Goal: Communication & Community: Answer question/provide support

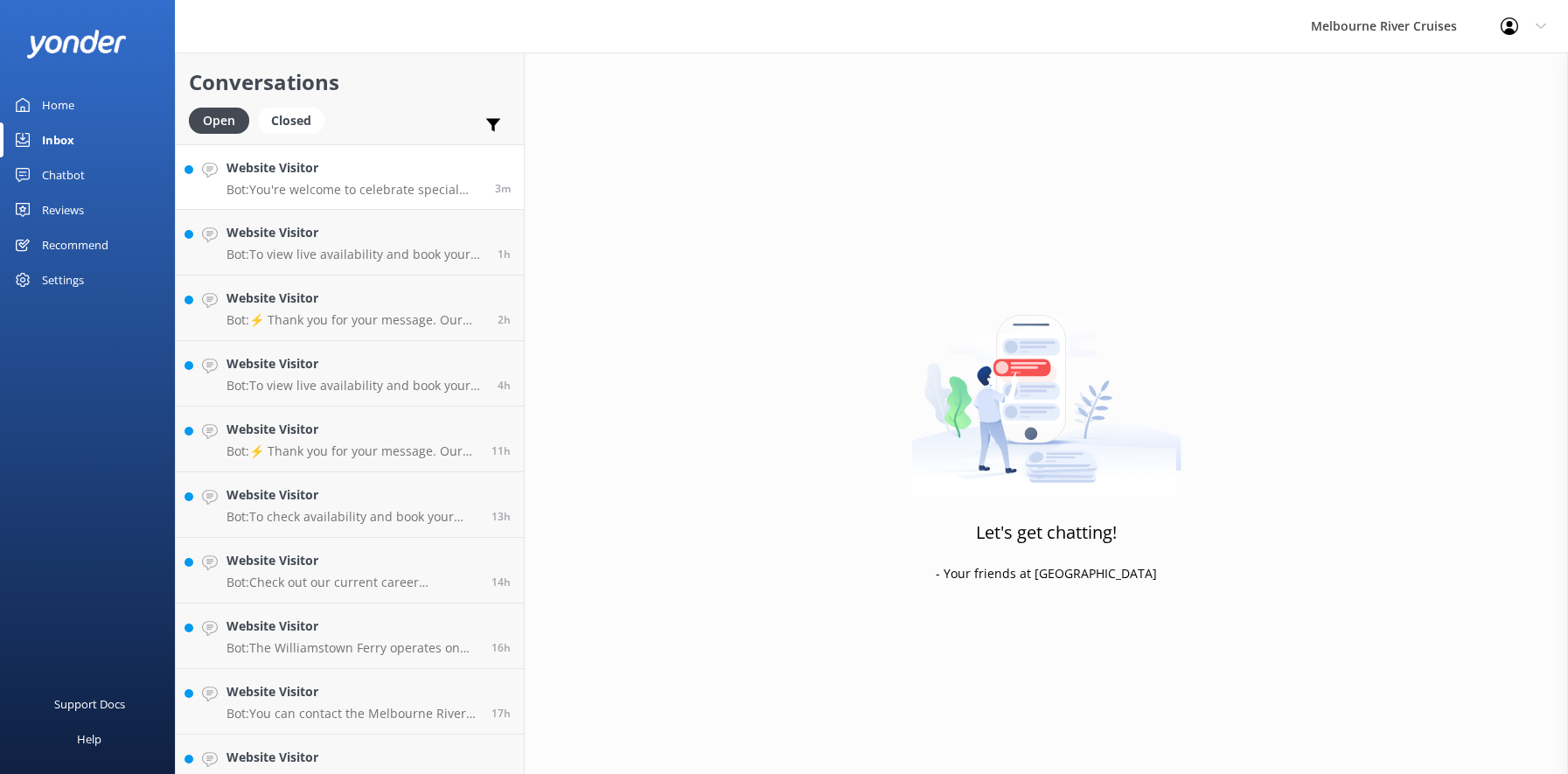
click at [286, 177] on h4 "Website Visitor" at bounding box center [354, 167] width 255 height 19
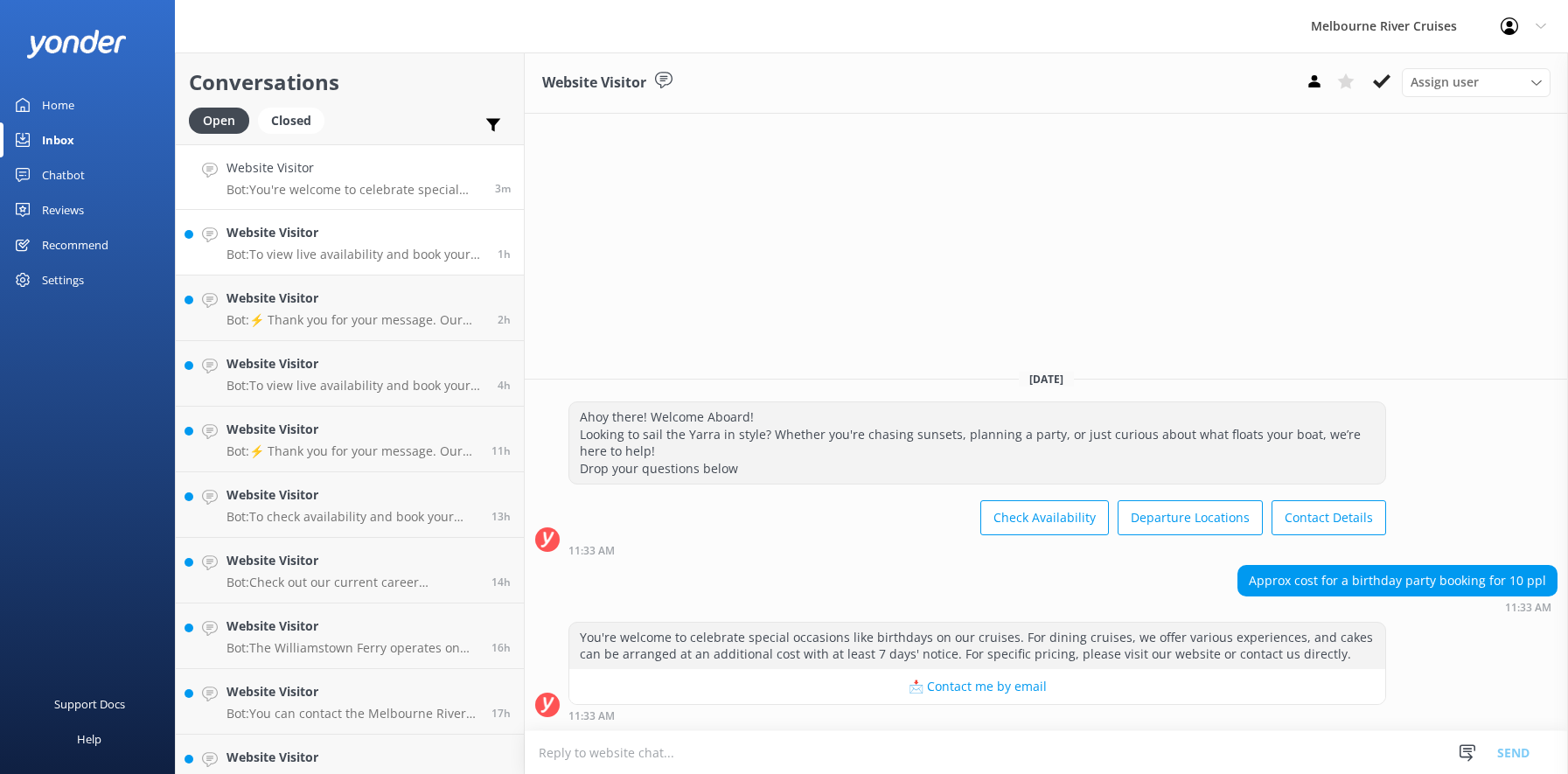
click at [295, 237] on h4 "Website Visitor" at bounding box center [355, 232] width 258 height 19
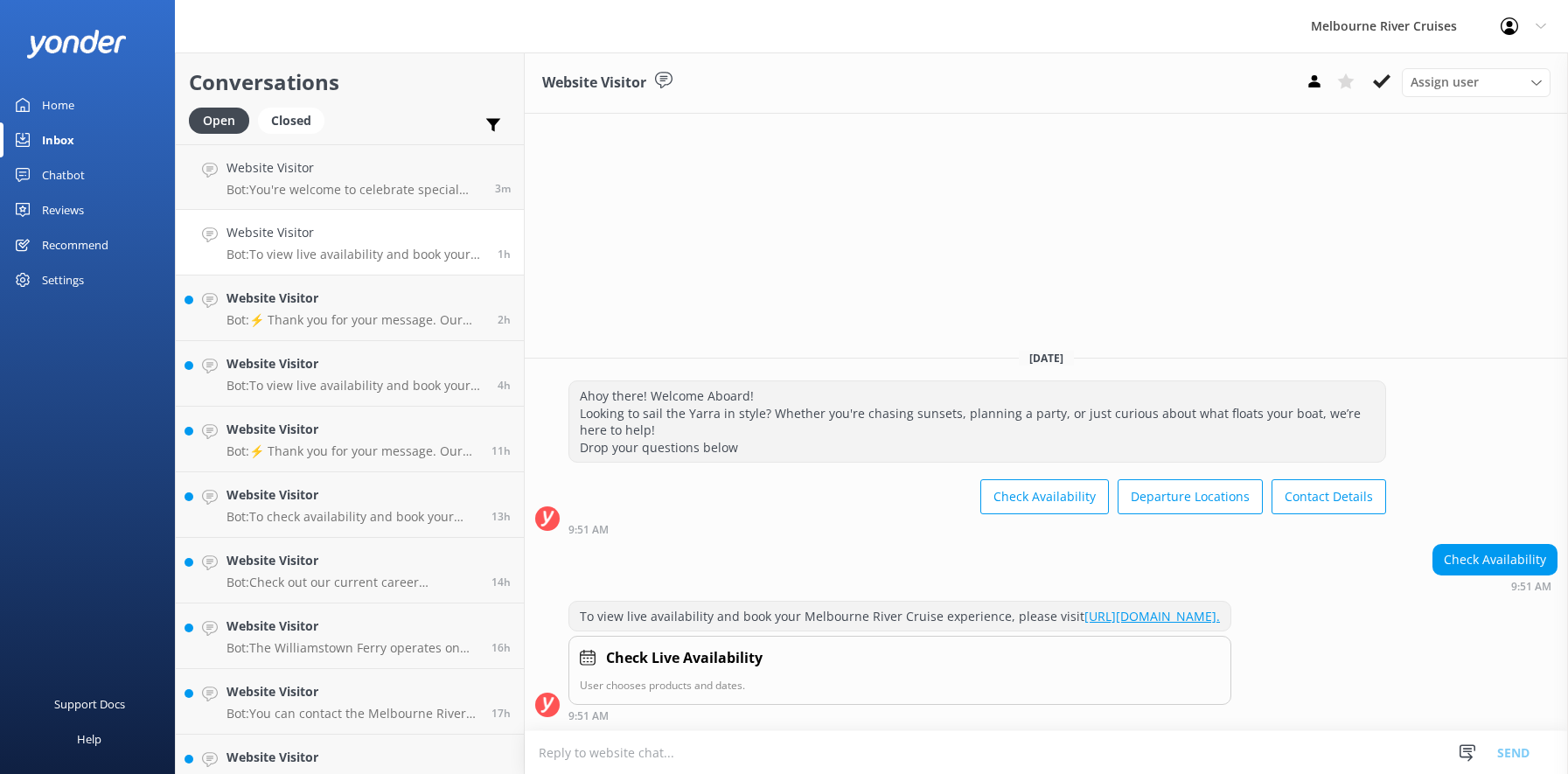
click at [1374, 84] on icon at bounding box center [1381, 81] width 17 height 17
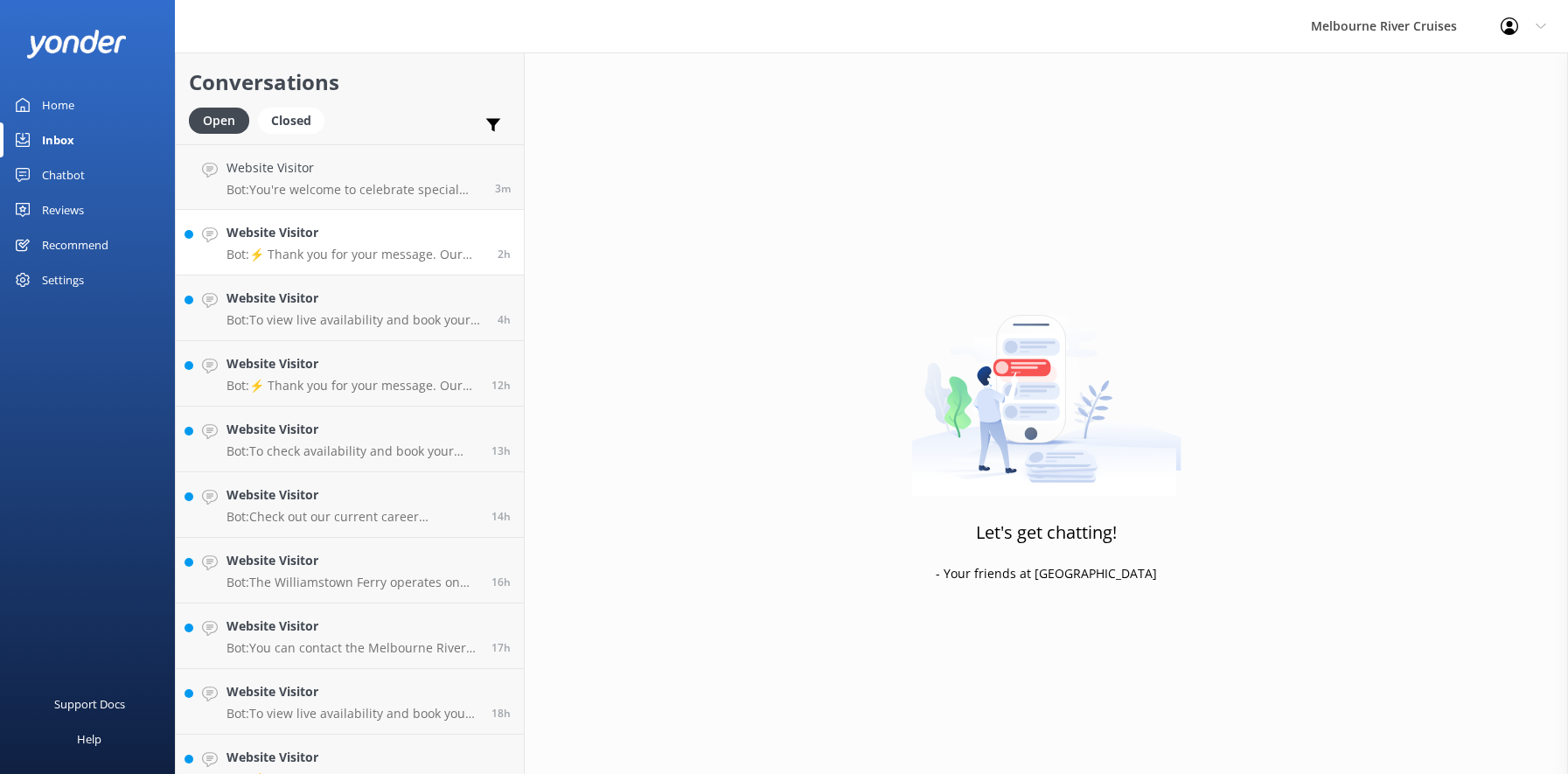
click at [332, 251] on p "Bot: ⚡ Thank you for your message. Our office hours are Mon - Fri 9.30am - 5pm.…" at bounding box center [355, 255] width 258 height 16
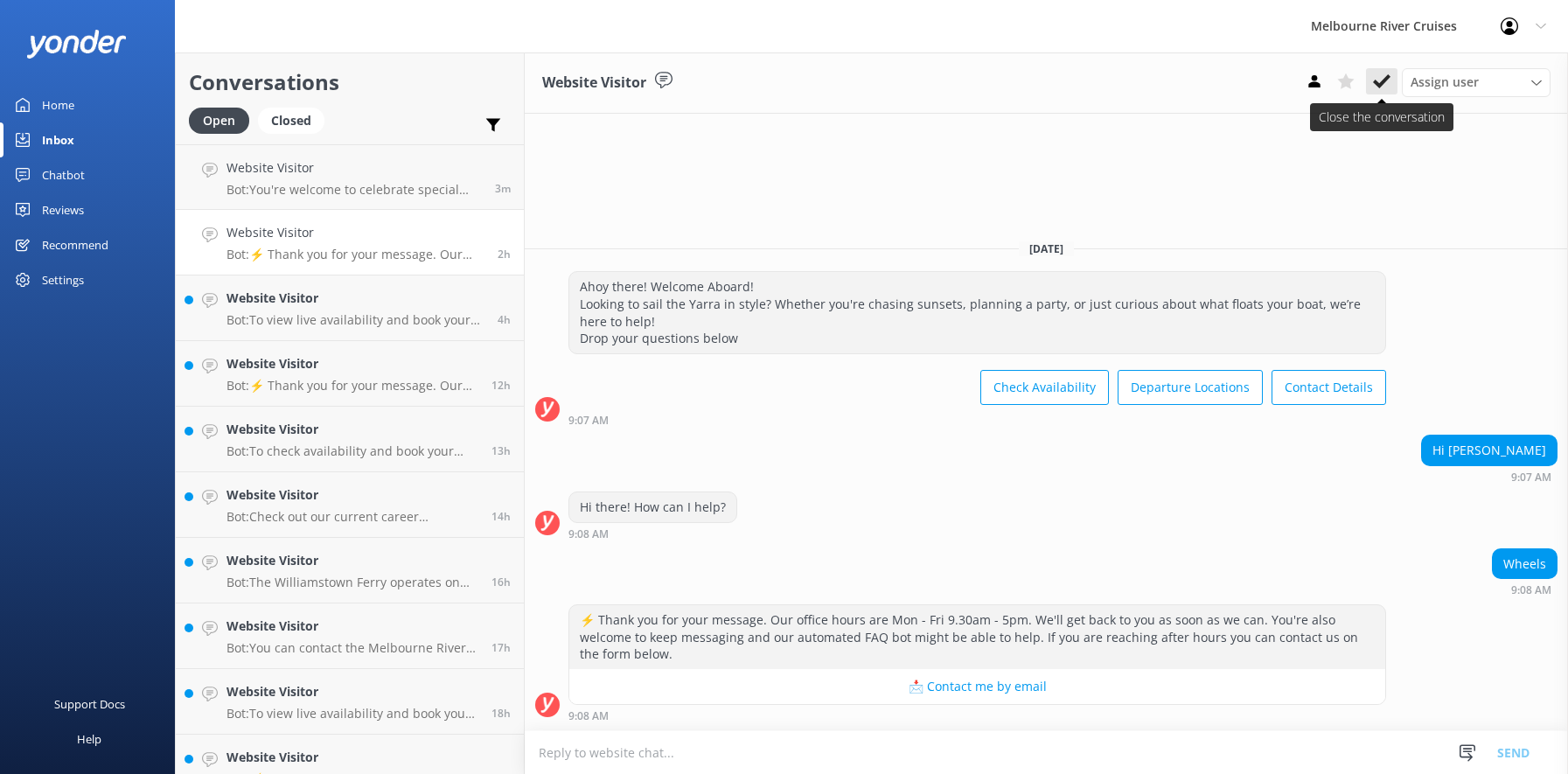
click at [1383, 79] on icon at bounding box center [1381, 81] width 17 height 17
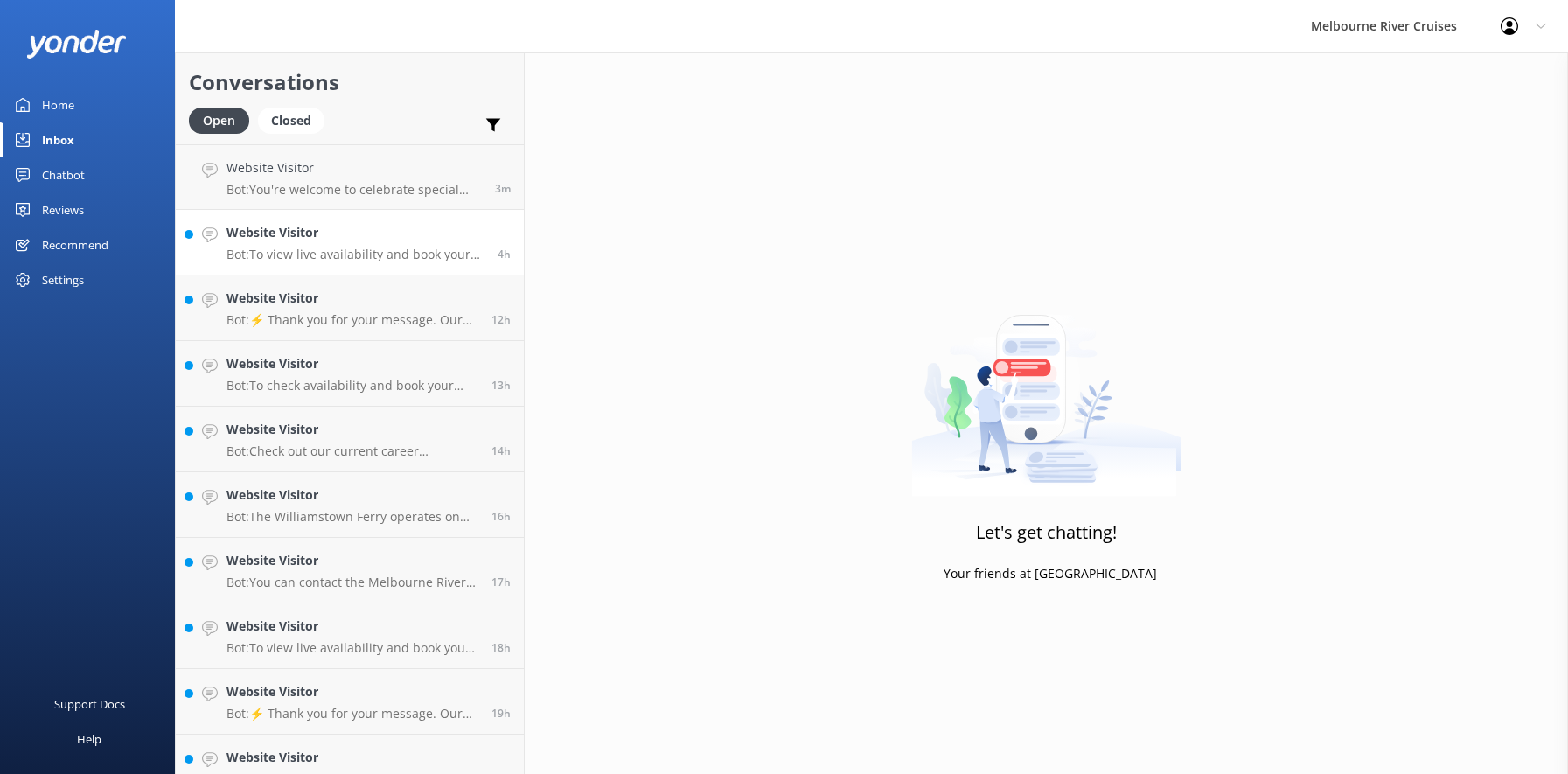
click at [310, 242] on h4 "Website Visitor" at bounding box center [355, 232] width 258 height 19
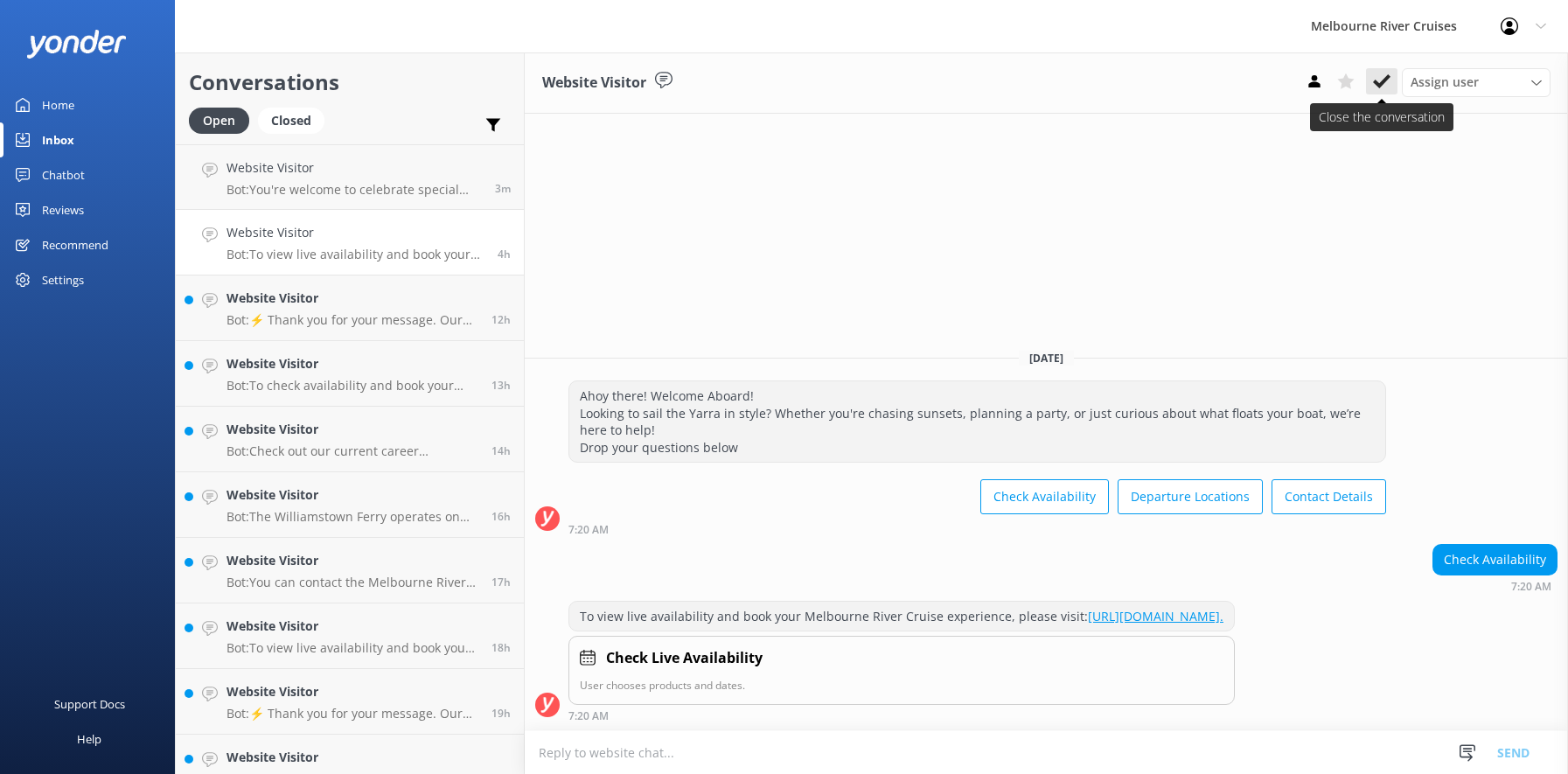
click at [1376, 76] on icon at bounding box center [1381, 81] width 17 height 17
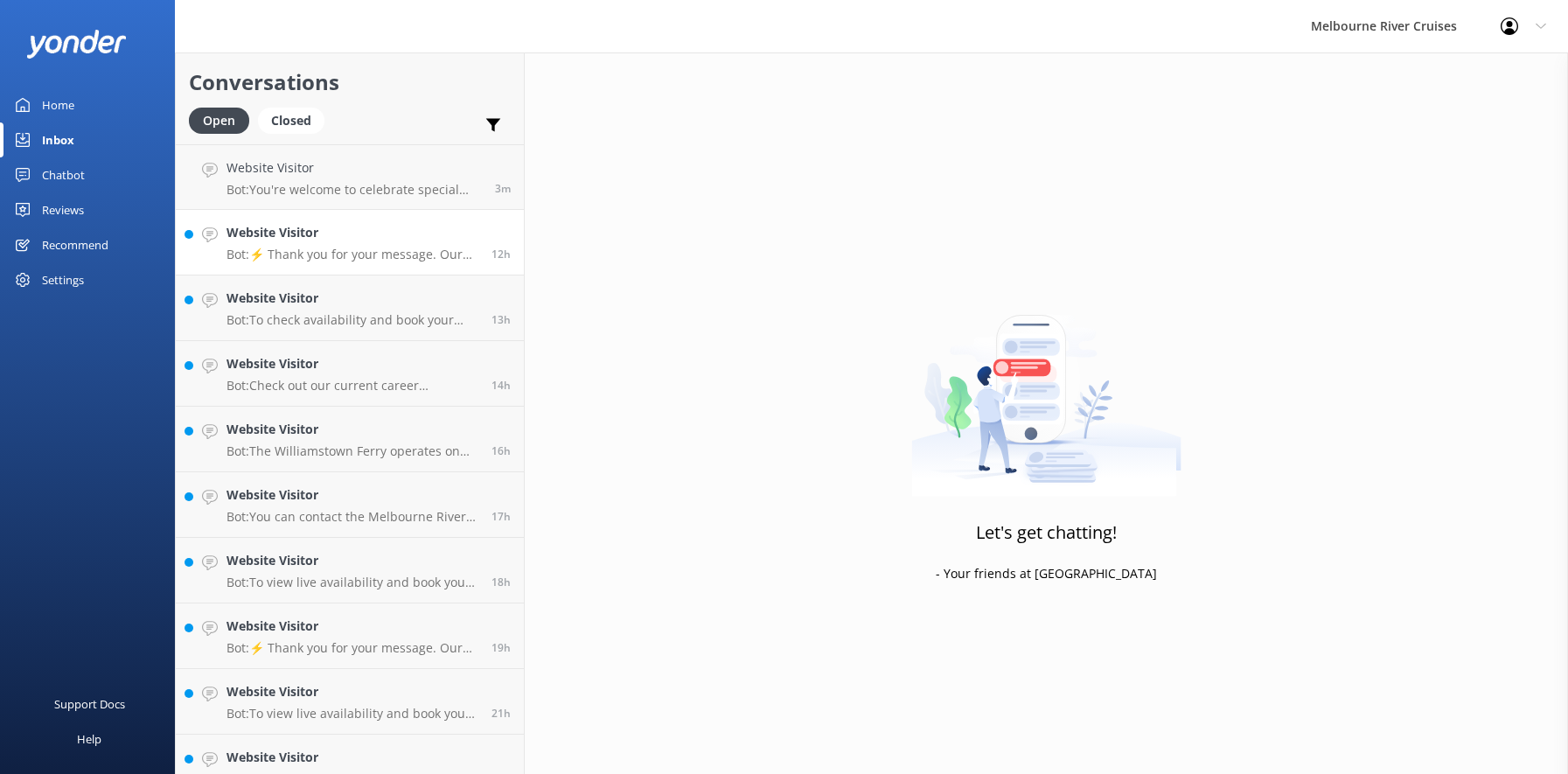
click at [368, 242] on h4 "Website Visitor" at bounding box center [352, 232] width 252 height 19
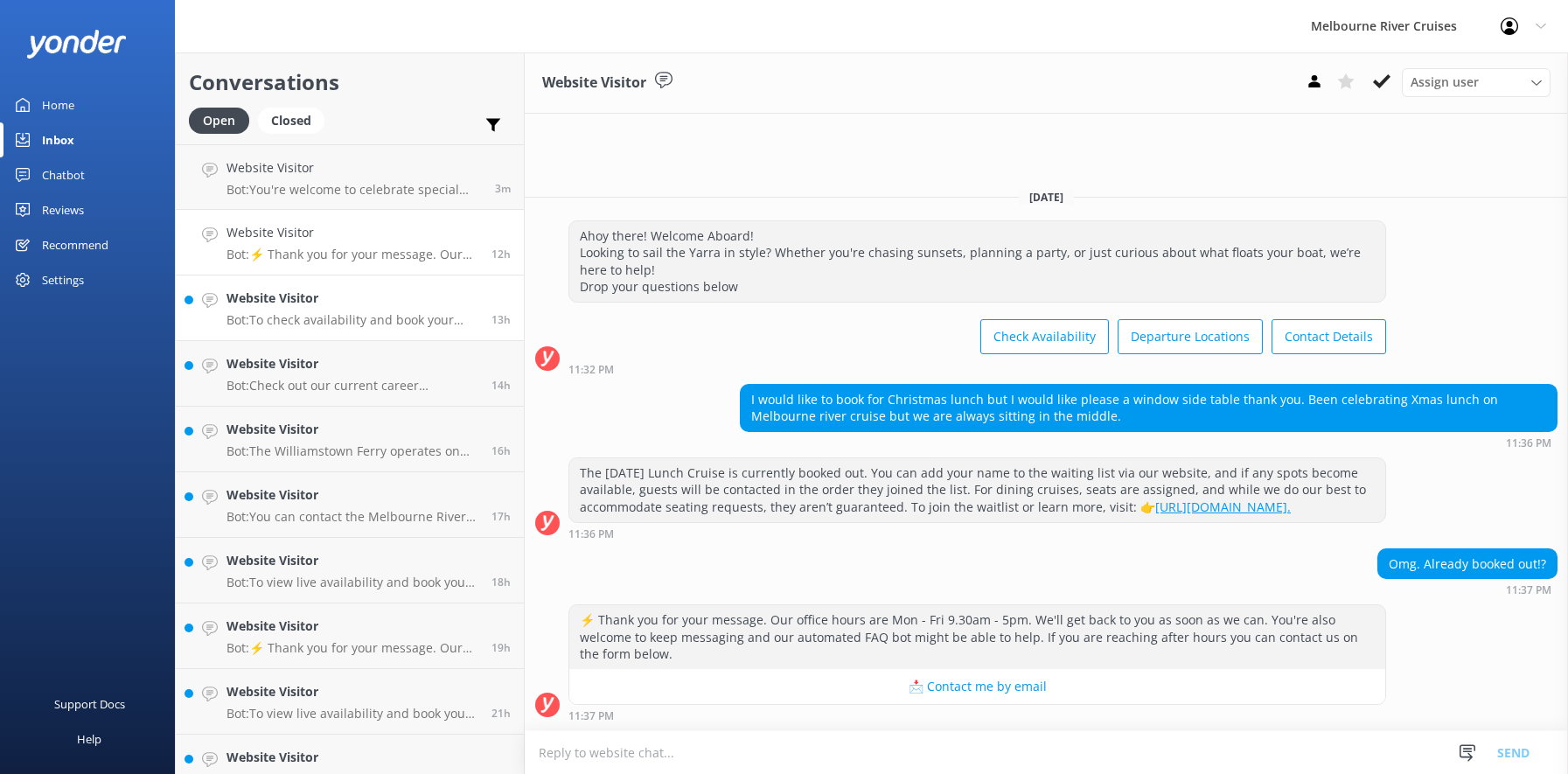
click at [322, 312] on div "Website Visitor Bot: To check availability and book your Melbourne River Cruise…" at bounding box center [352, 307] width 252 height 39
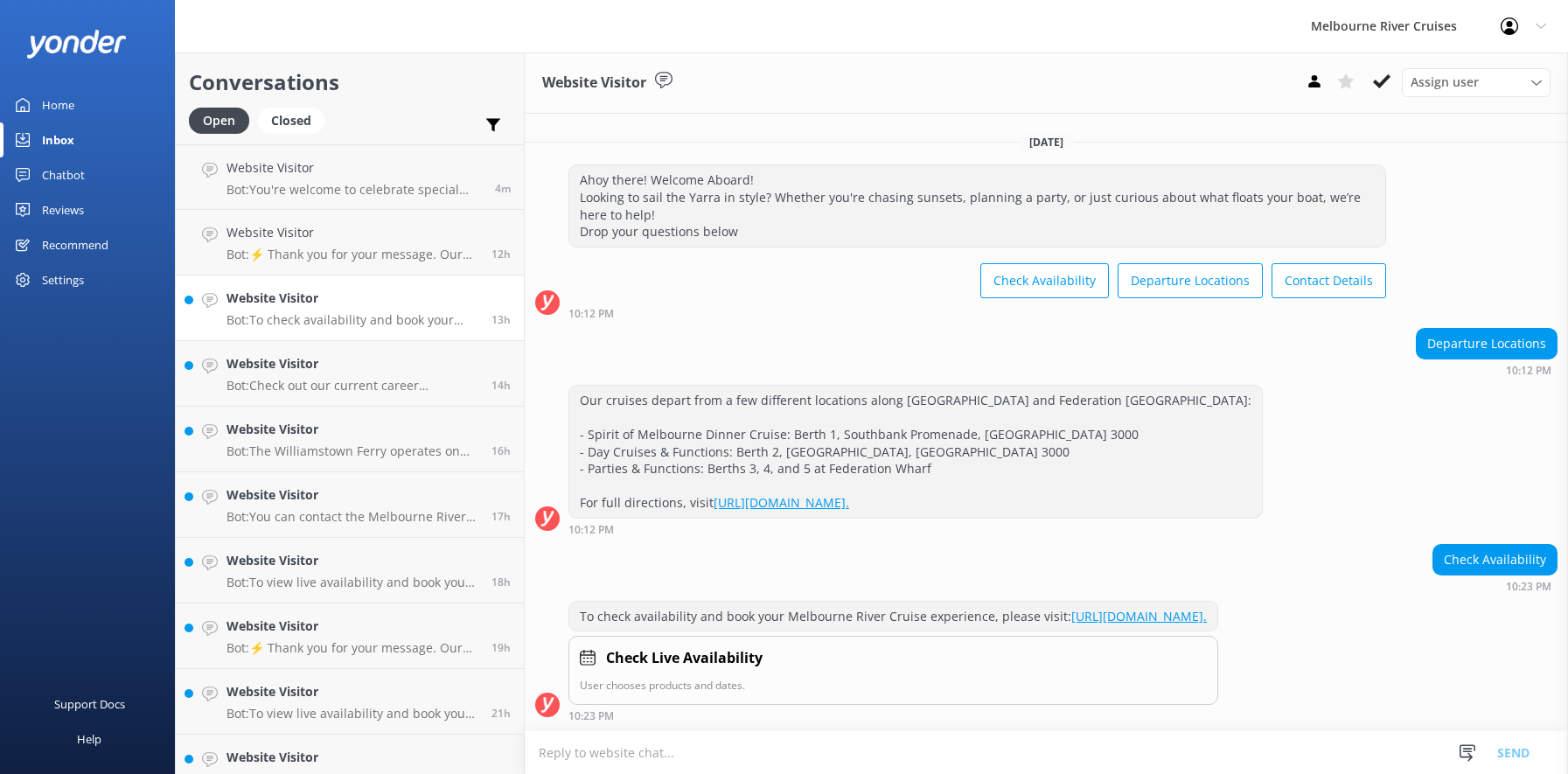
scroll to position [13, 0]
click at [1382, 81] on icon at bounding box center [1381, 81] width 17 height 17
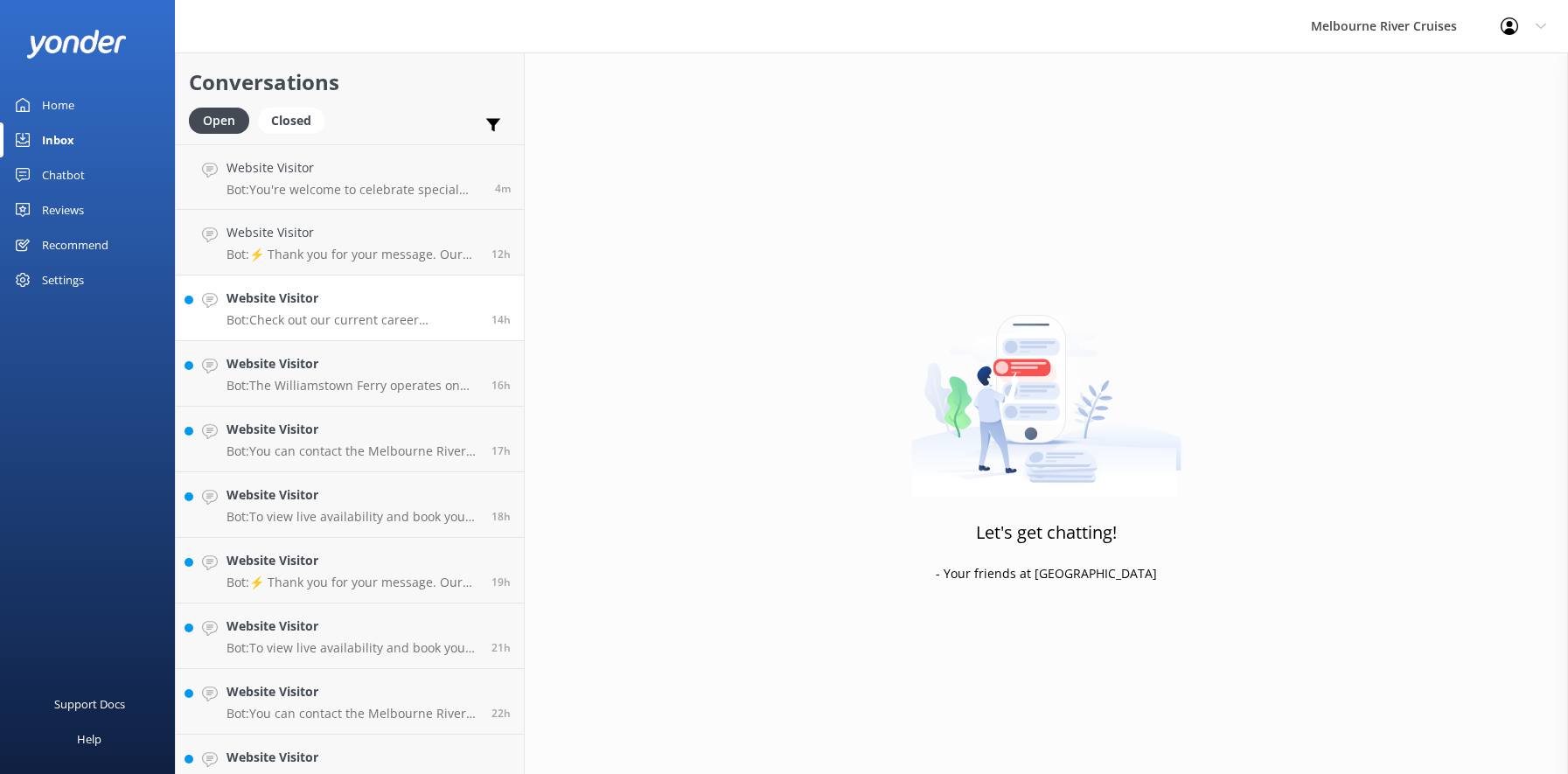
click at [305, 307] on h4 "Website Visitor" at bounding box center [352, 297] width 252 height 19
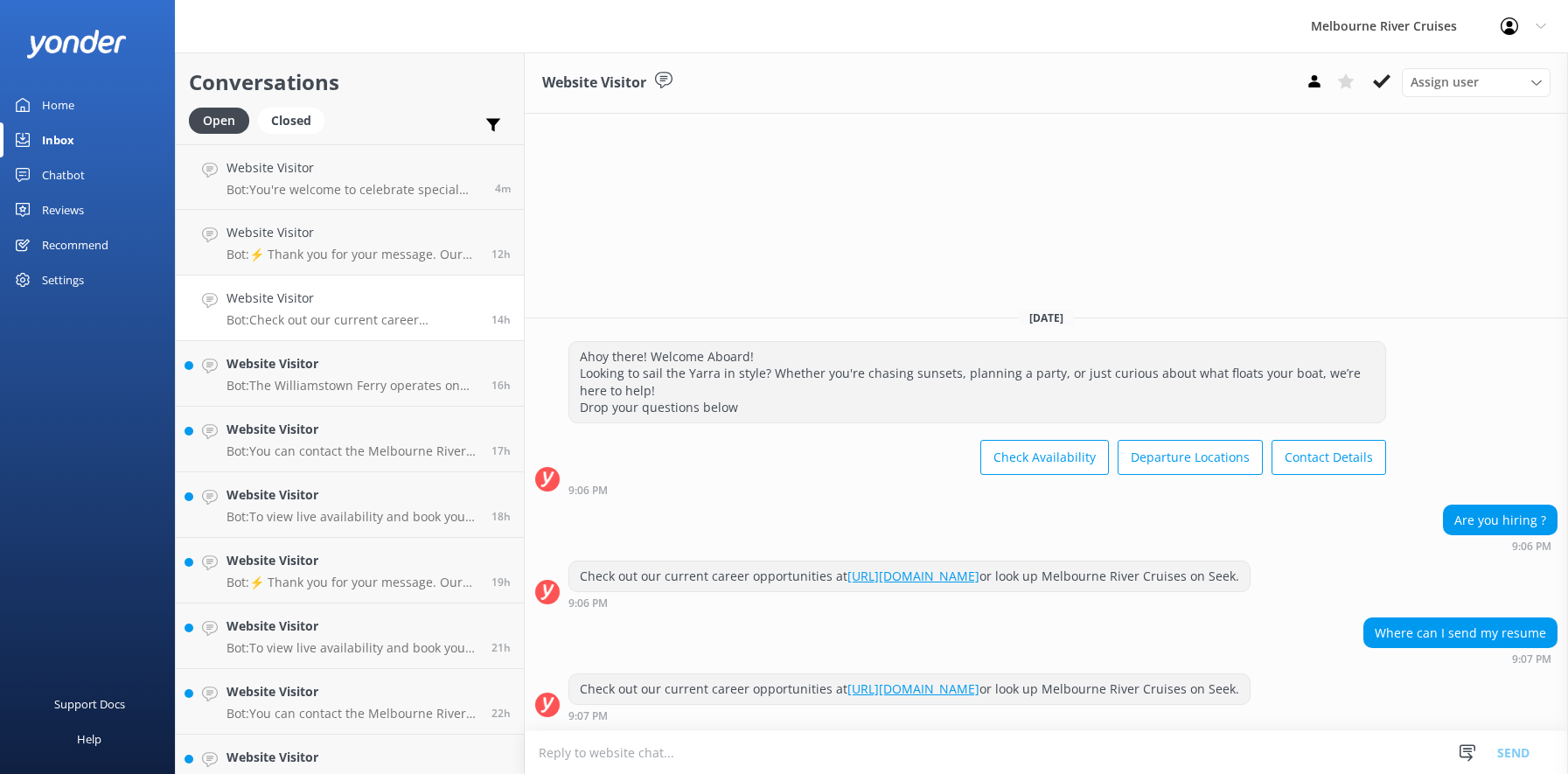
click at [1383, 82] on use at bounding box center [1381, 82] width 17 height 14
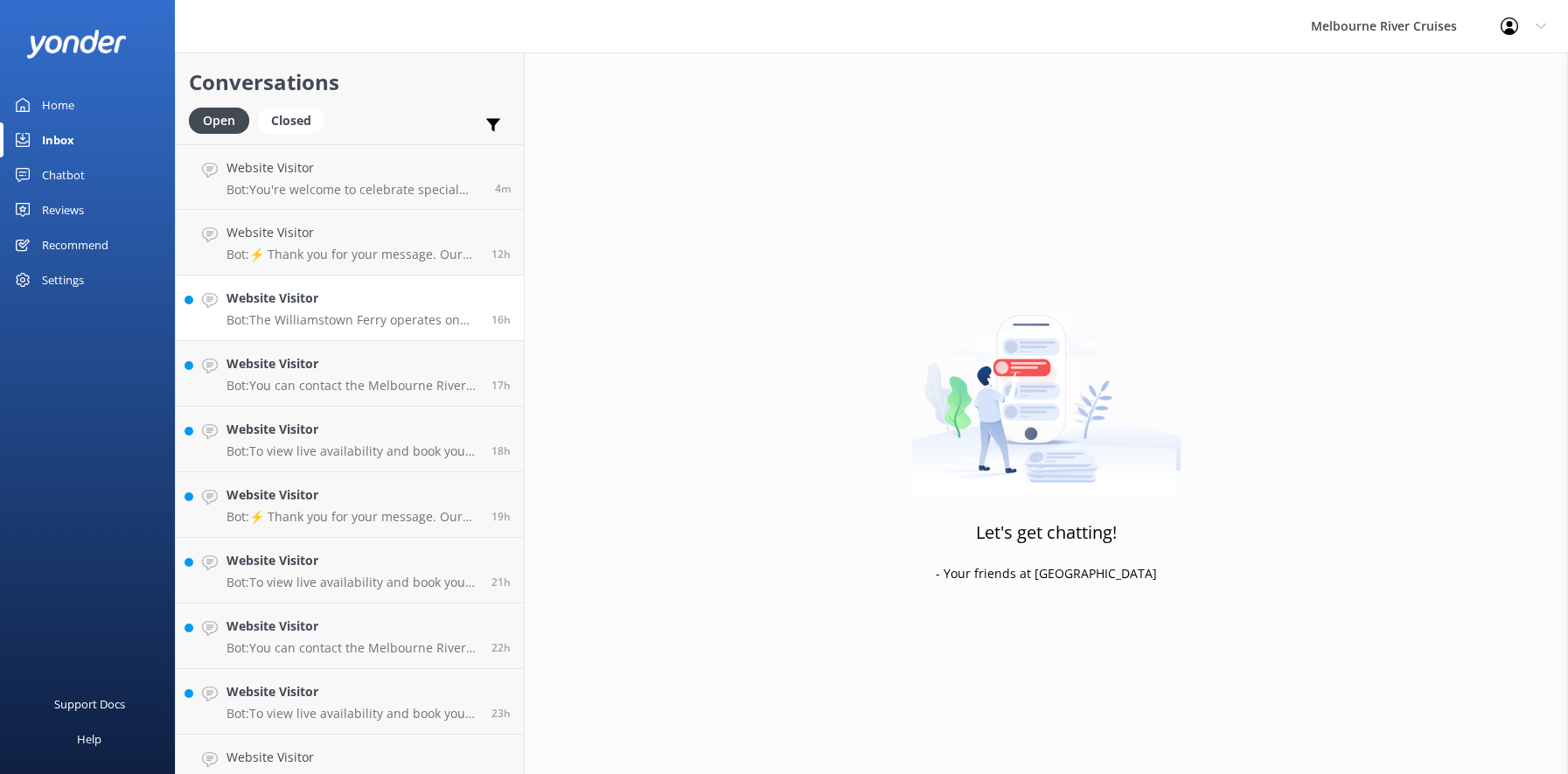
click at [313, 318] on p "Bot: The Williamstown Ferry operates on weekends and some public holidays, with…" at bounding box center [352, 321] width 252 height 16
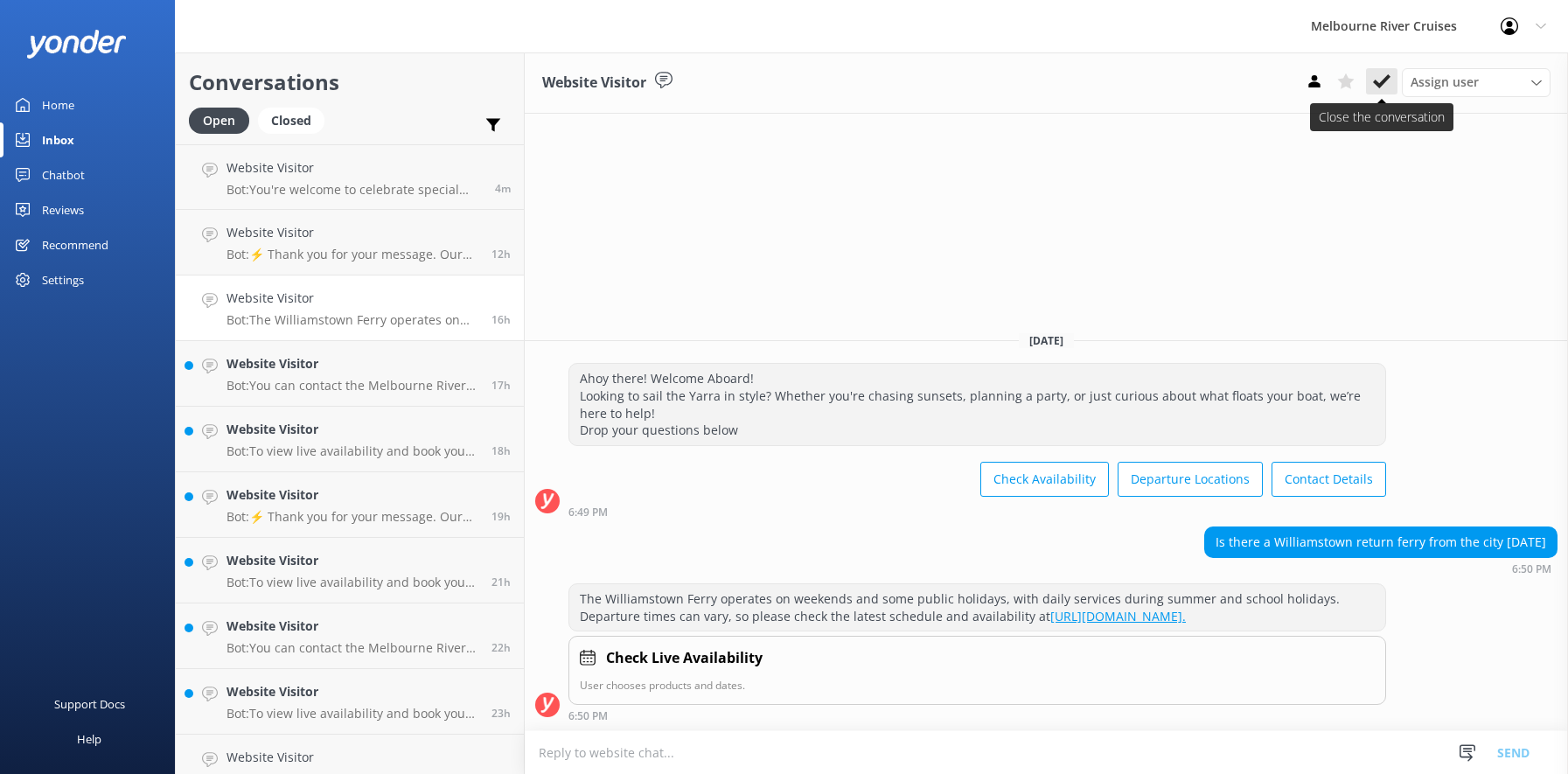
click at [1380, 83] on icon at bounding box center [1381, 81] width 17 height 17
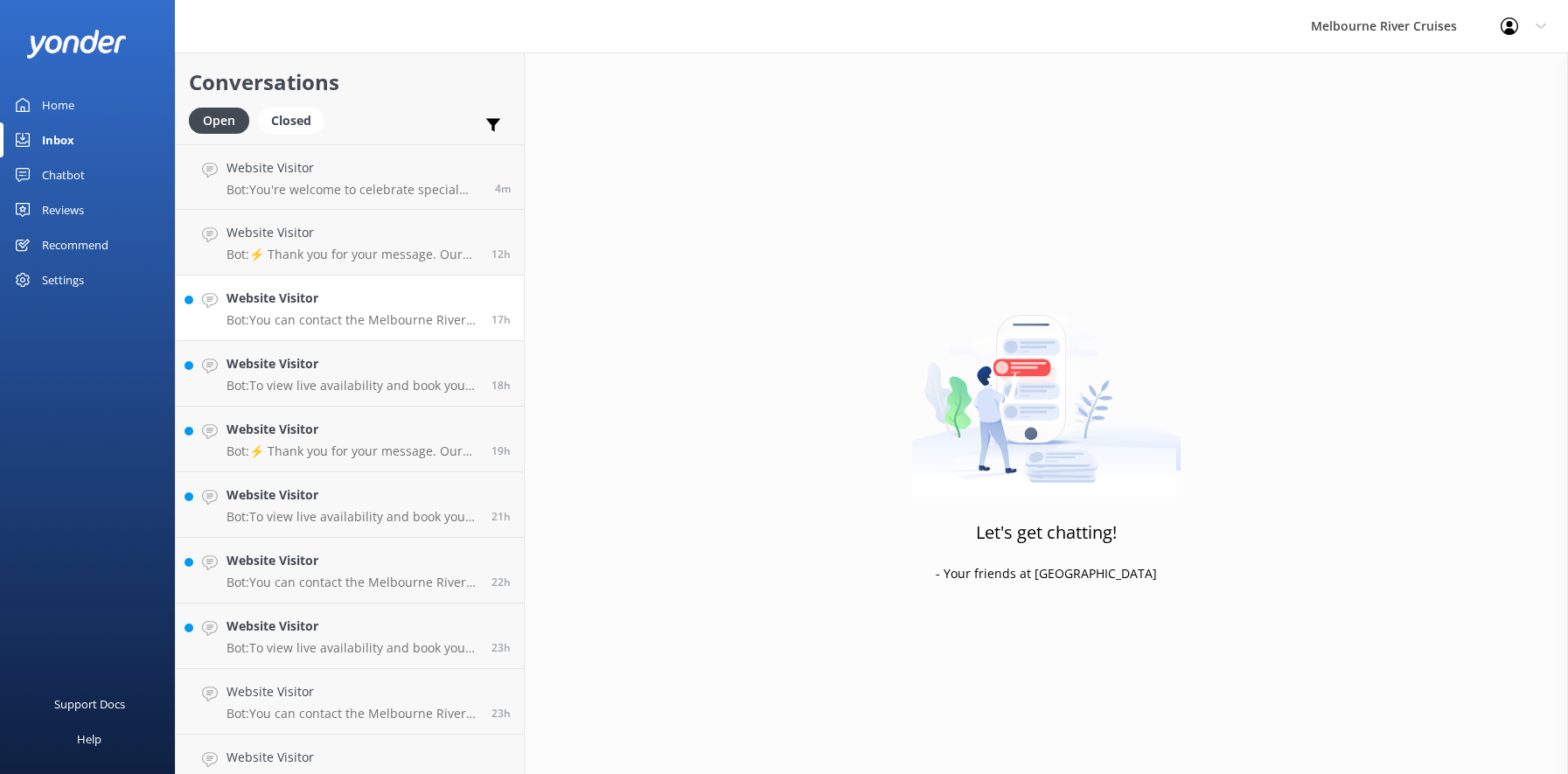
click at [348, 316] on p "Bot: You can contact the Melbourne River Cruises team by emailing [EMAIL_ADDRES…" at bounding box center [352, 321] width 252 height 16
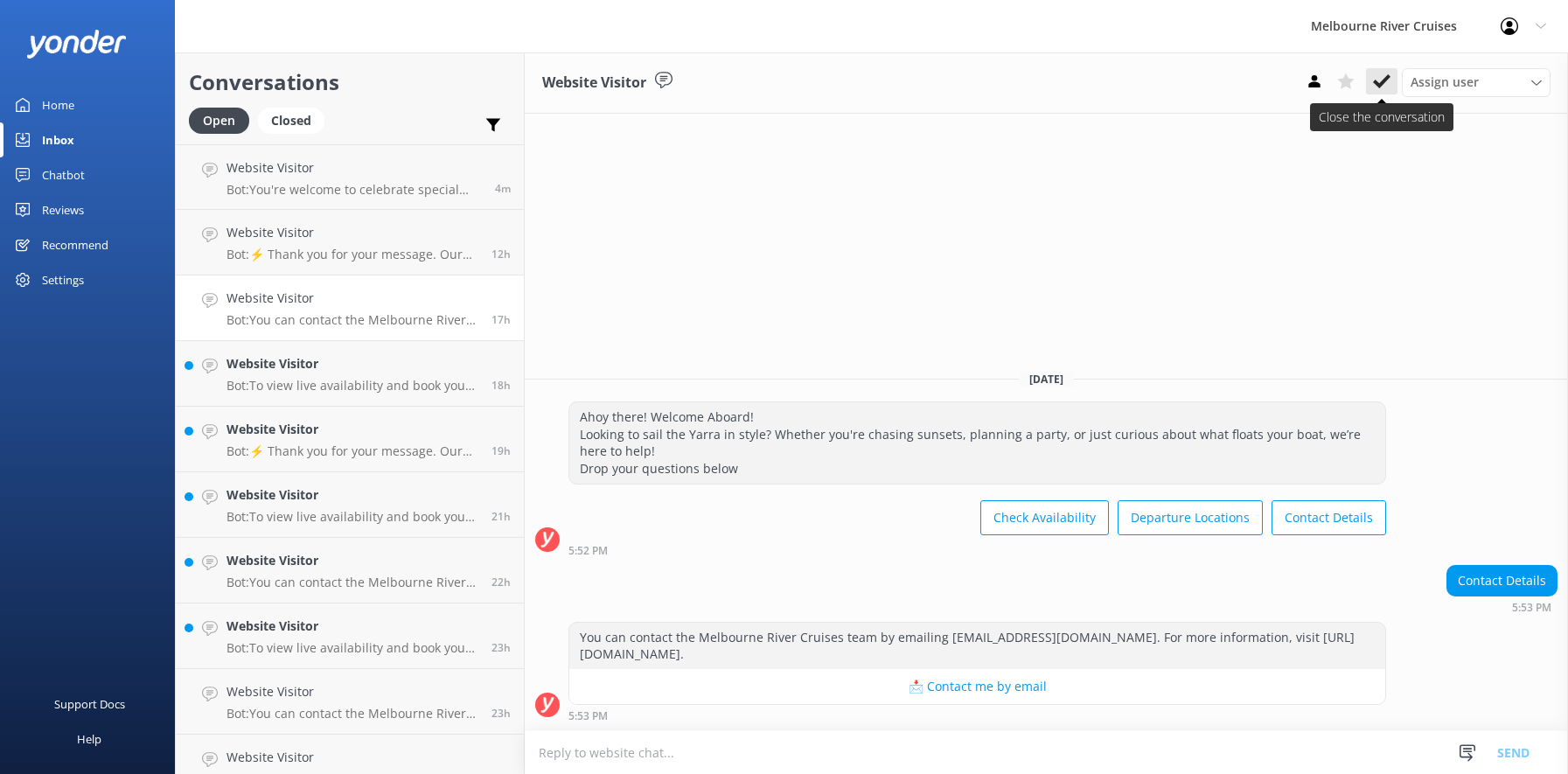
click at [1382, 76] on icon at bounding box center [1381, 81] width 17 height 17
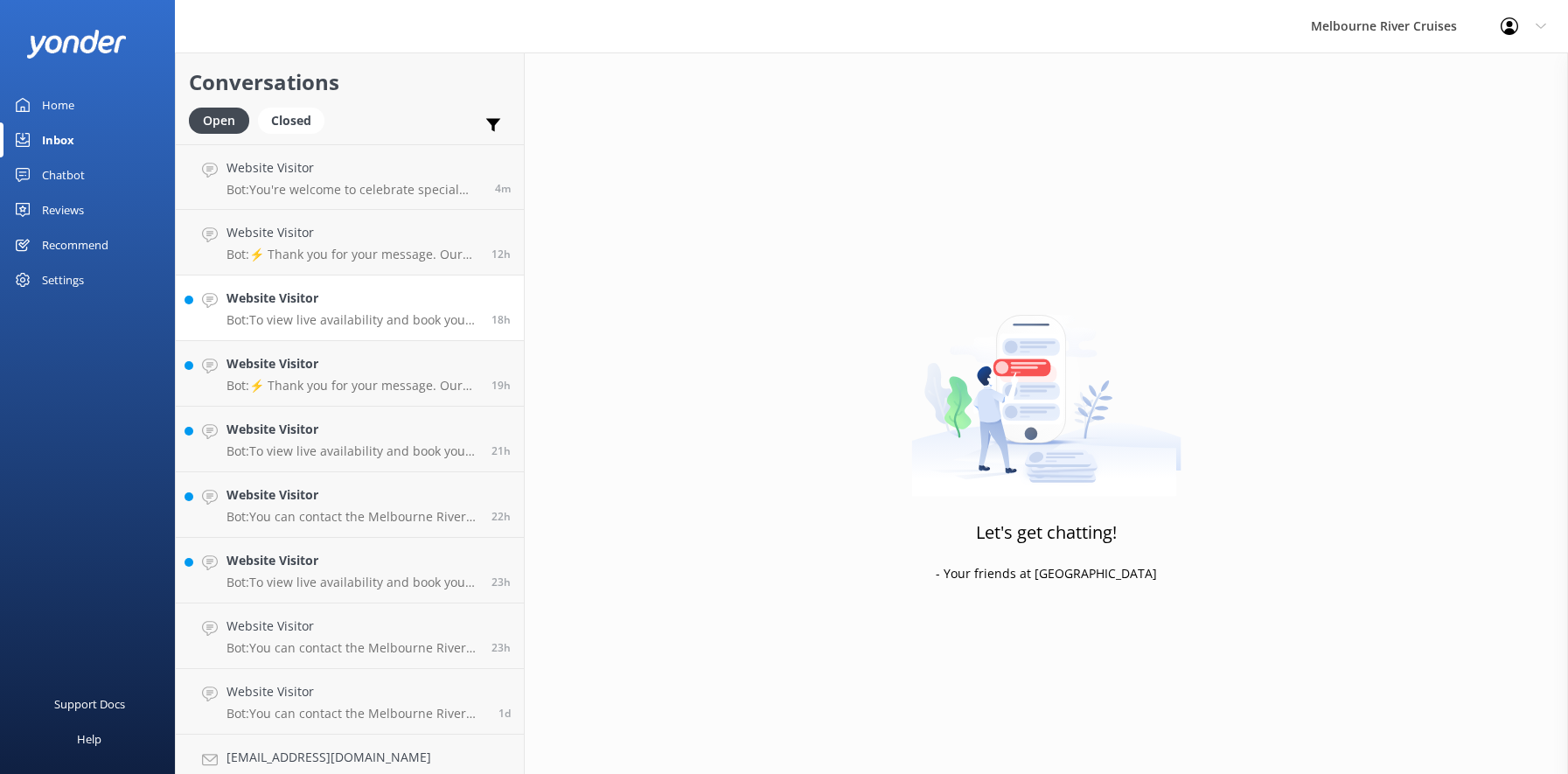
click at [344, 307] on h4 "Website Visitor" at bounding box center [352, 297] width 252 height 19
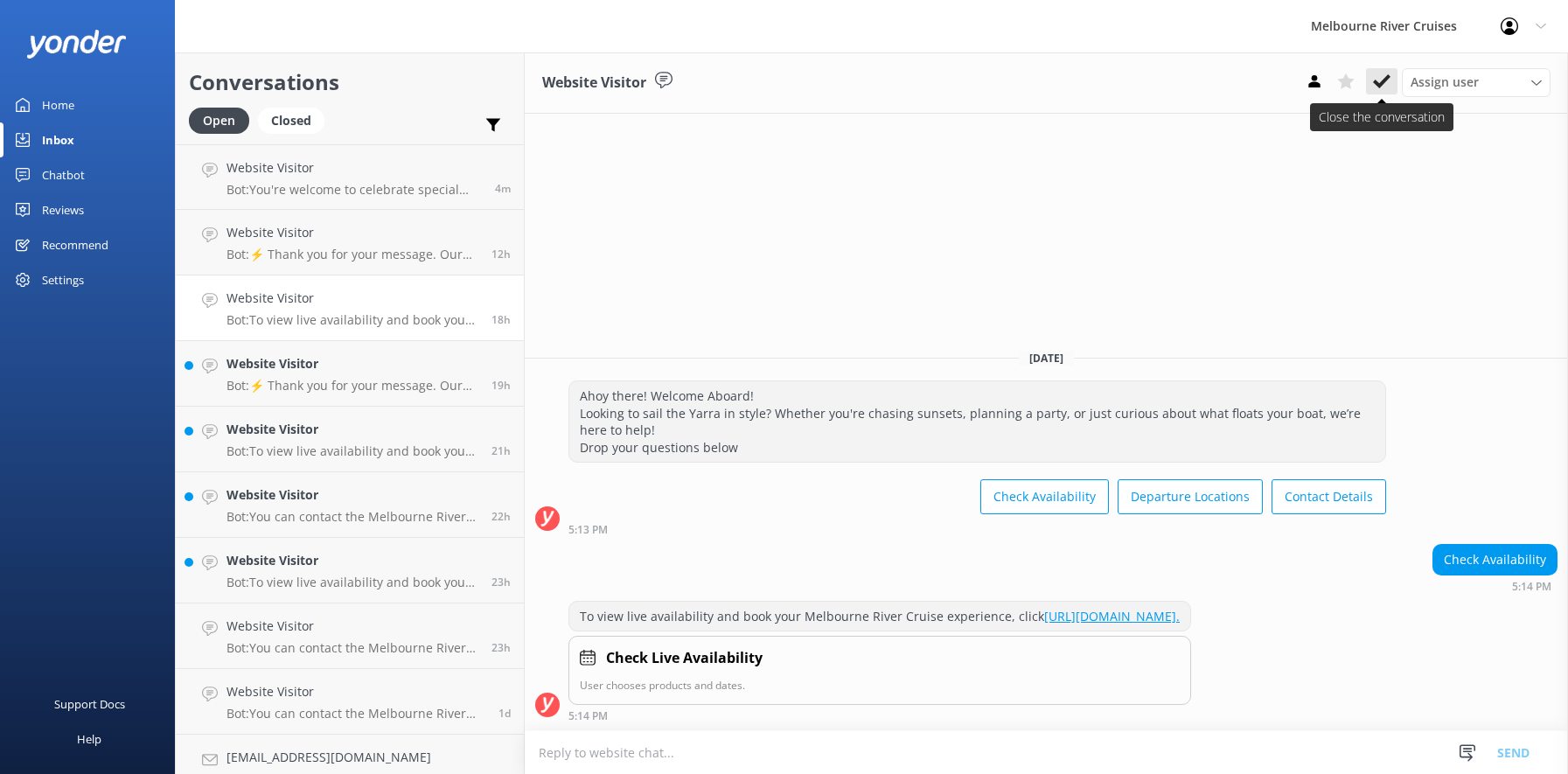
click at [1388, 79] on use at bounding box center [1381, 82] width 17 height 14
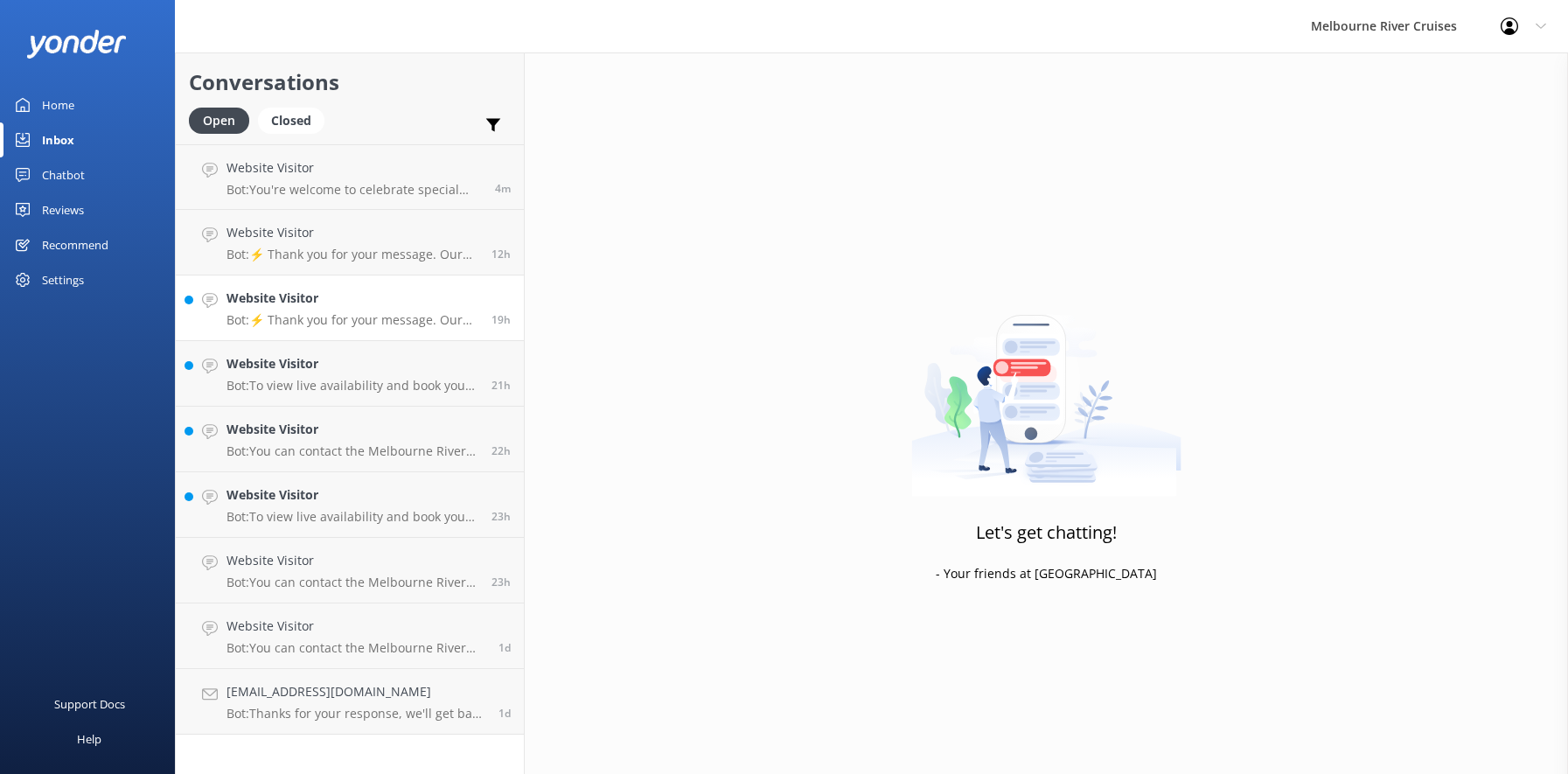
click at [334, 322] on p "Bot: ⚡ Thank you for your message. Our office hours are Mon - Fri 9.30am - 5pm.…" at bounding box center [352, 321] width 252 height 16
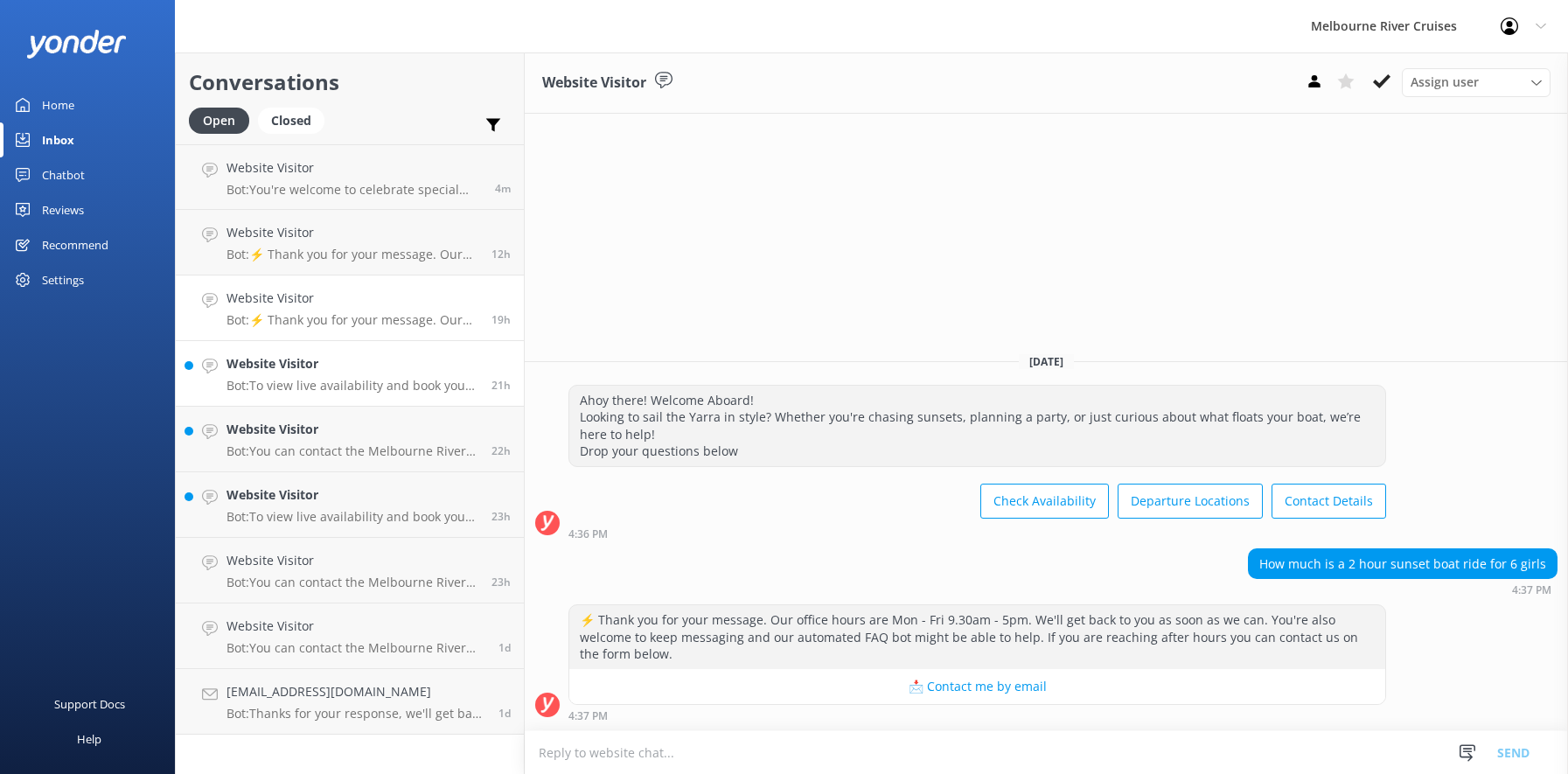
click at [273, 376] on div "Website Visitor Bot: To view live availability and book your Melbourne River Cr…" at bounding box center [352, 373] width 252 height 39
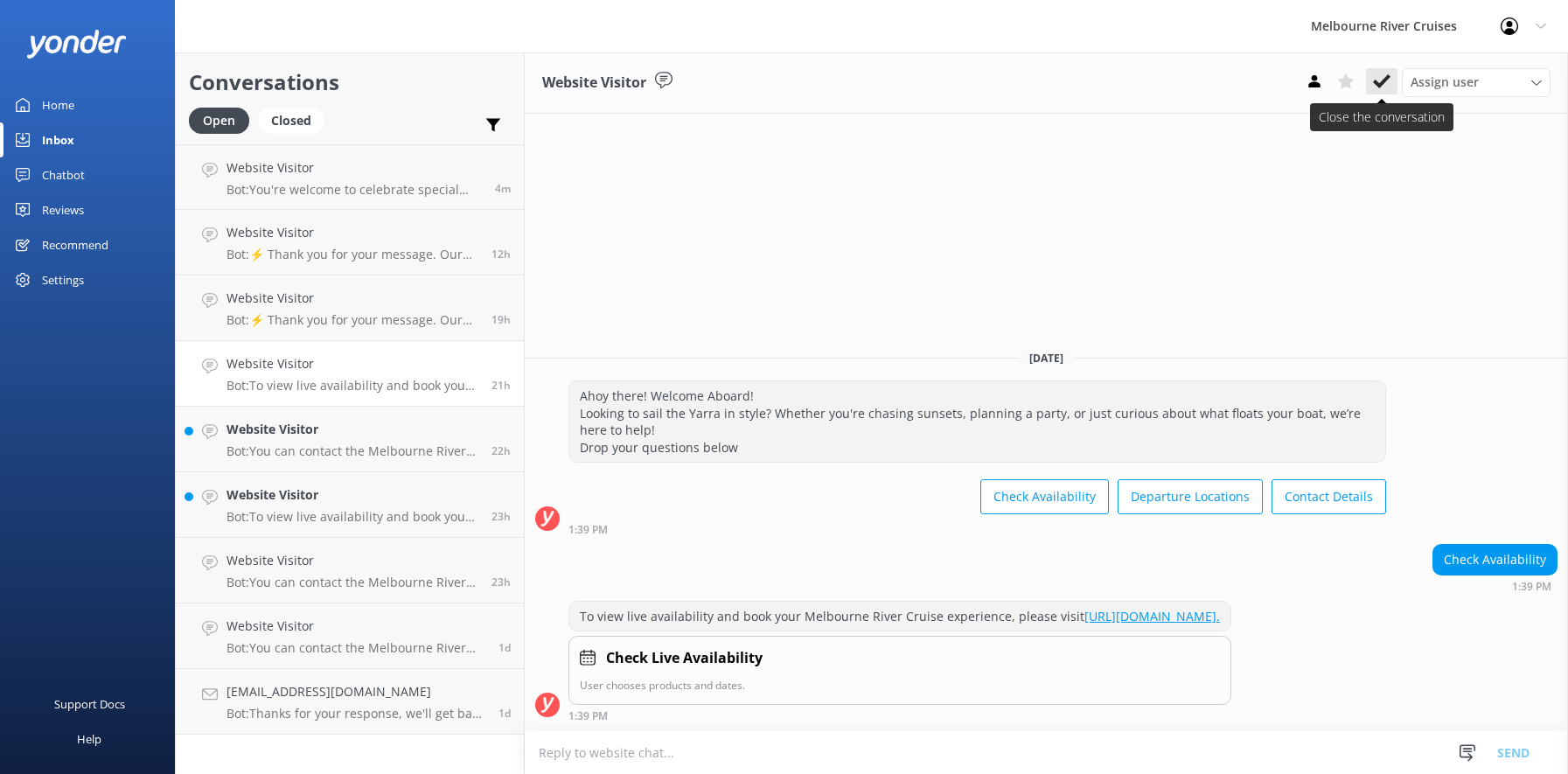
click at [1383, 84] on use at bounding box center [1381, 82] width 17 height 14
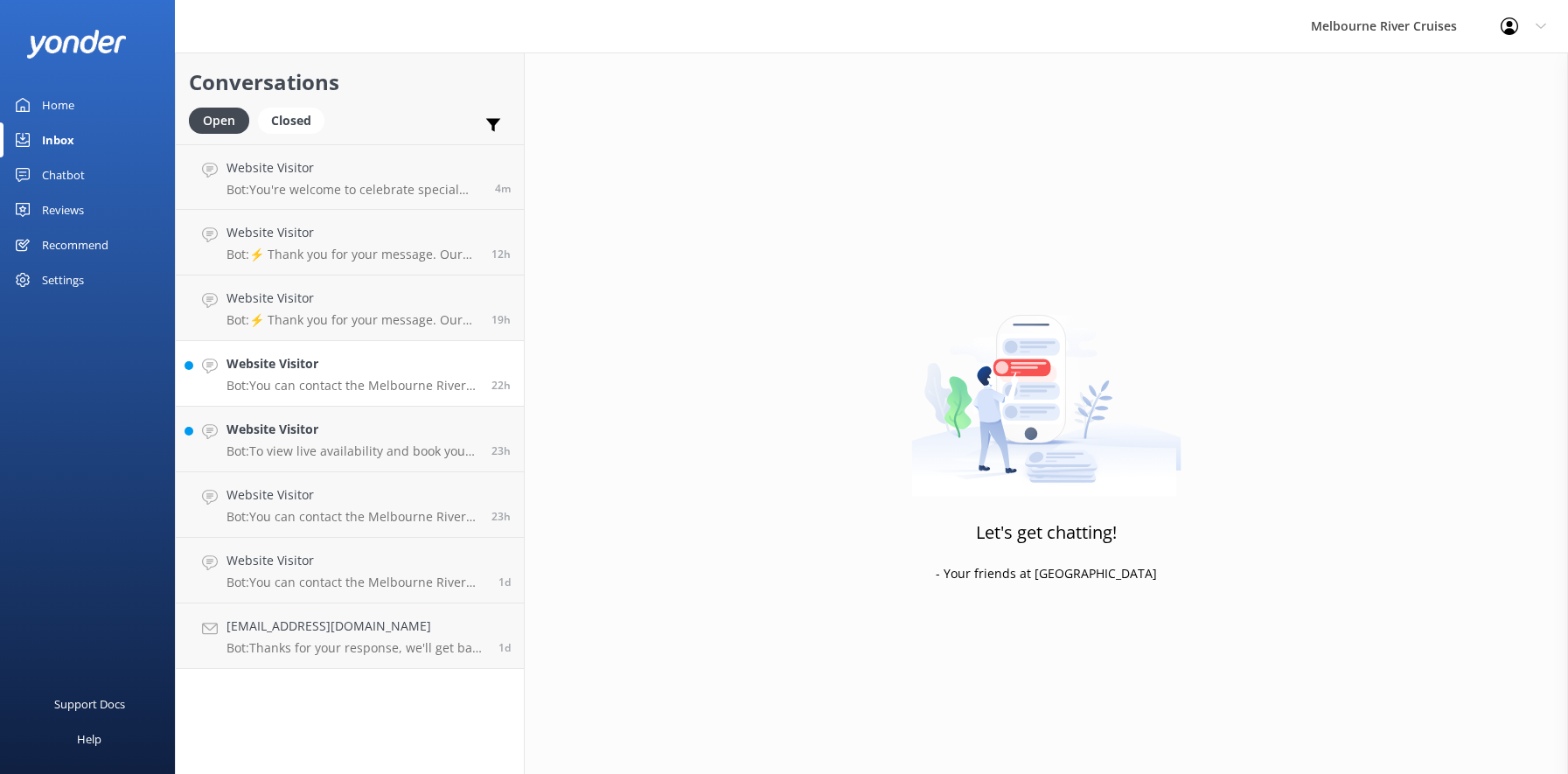
click at [330, 374] on div "Website Visitor Bot: You can contact the Melbourne River Cruises team by emaili…" at bounding box center [352, 373] width 252 height 39
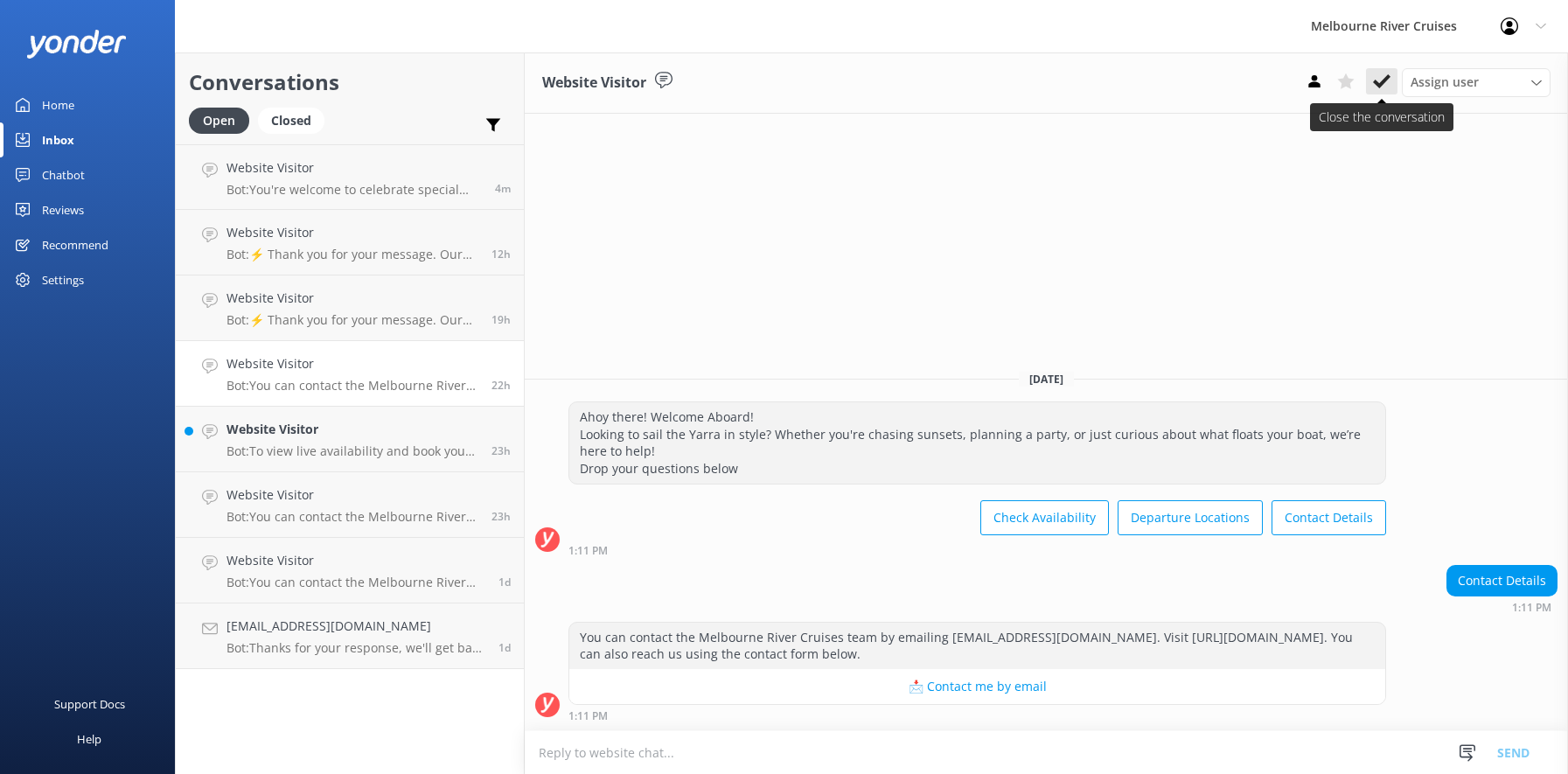
click at [1378, 82] on icon at bounding box center [1381, 81] width 17 height 17
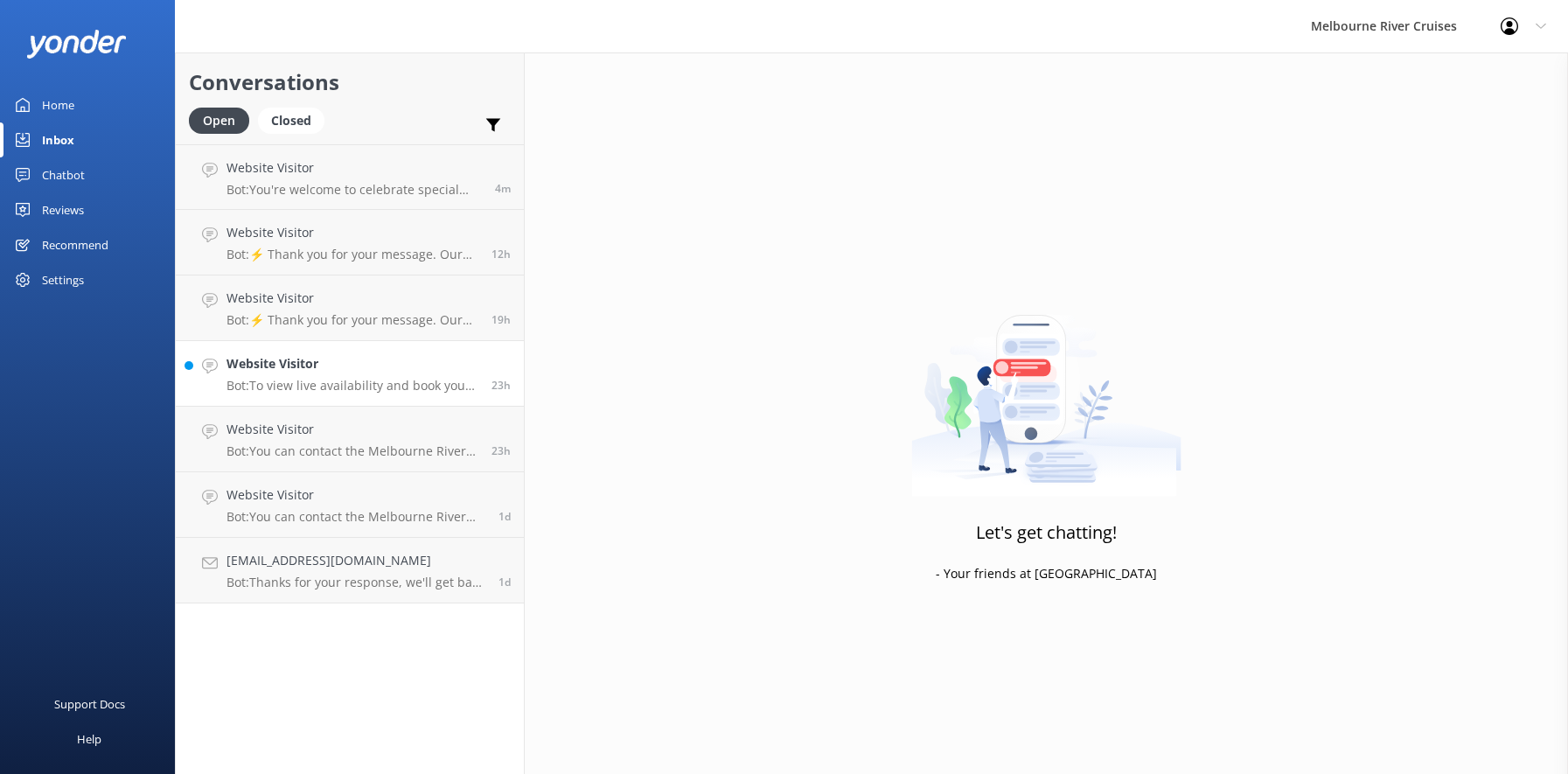
click at [322, 370] on h4 "Website Visitor" at bounding box center [352, 363] width 252 height 19
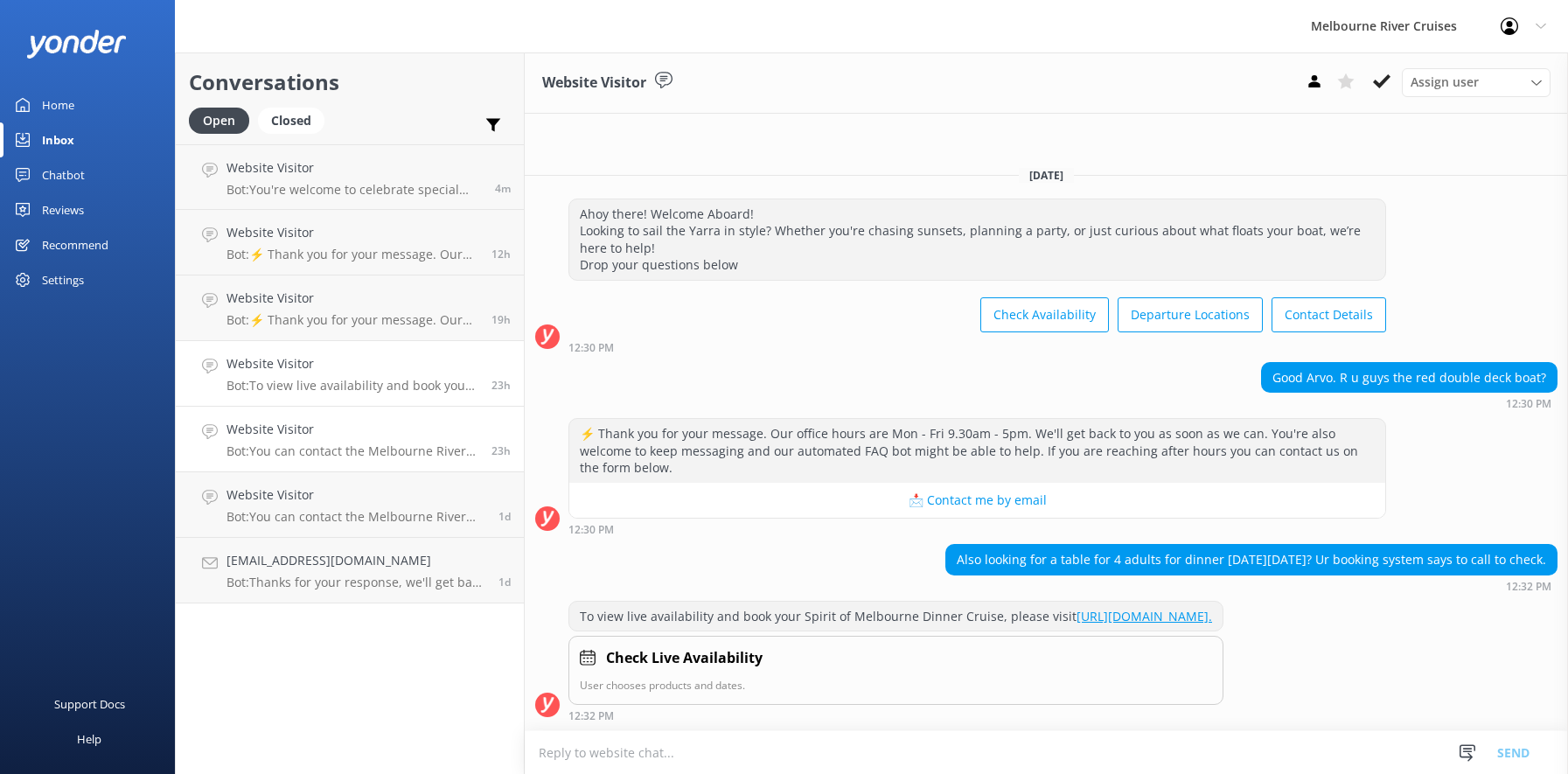
click at [325, 435] on h4 "Website Visitor" at bounding box center [352, 429] width 252 height 19
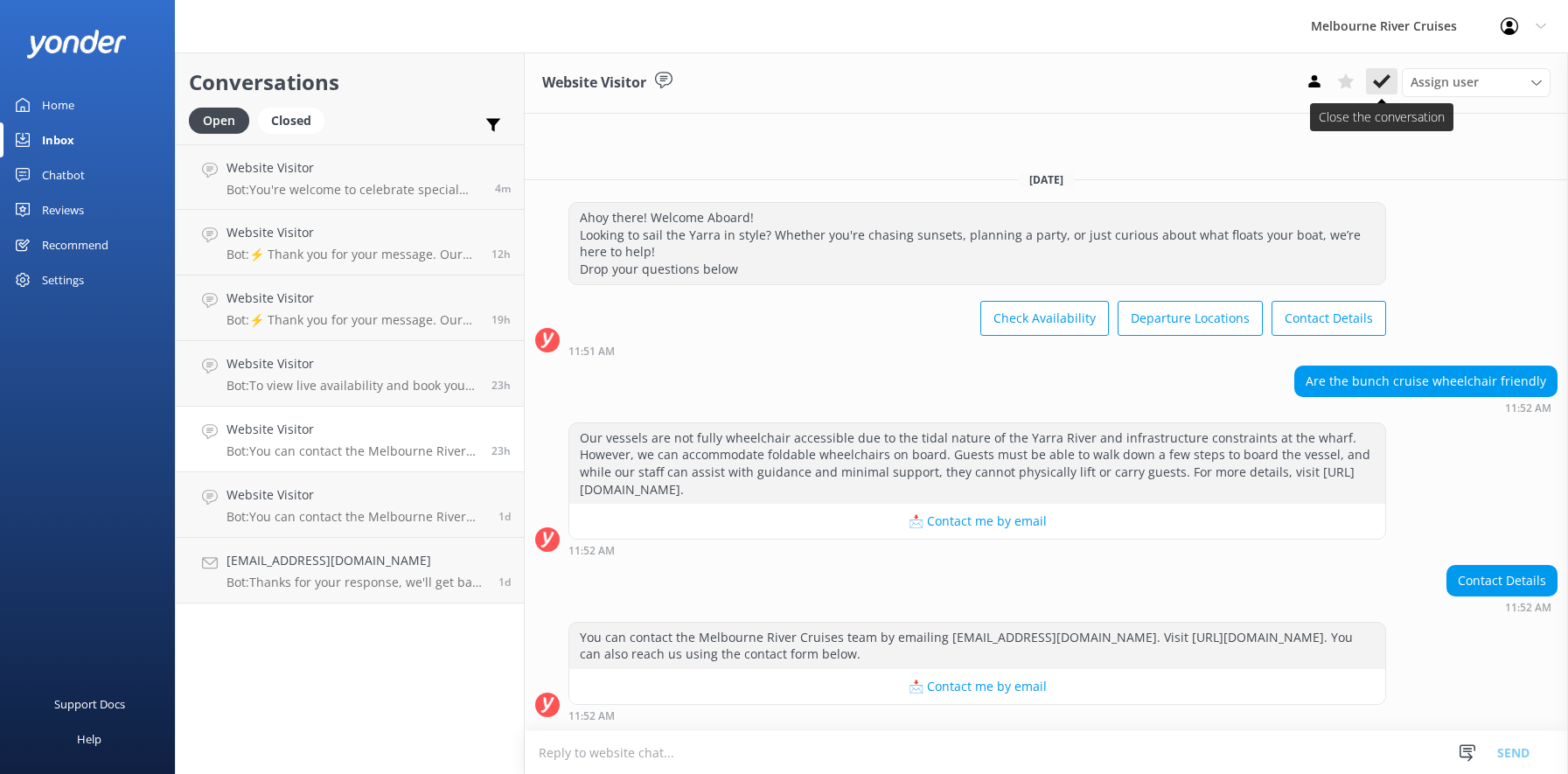
click at [1381, 82] on icon at bounding box center [1381, 81] width 17 height 17
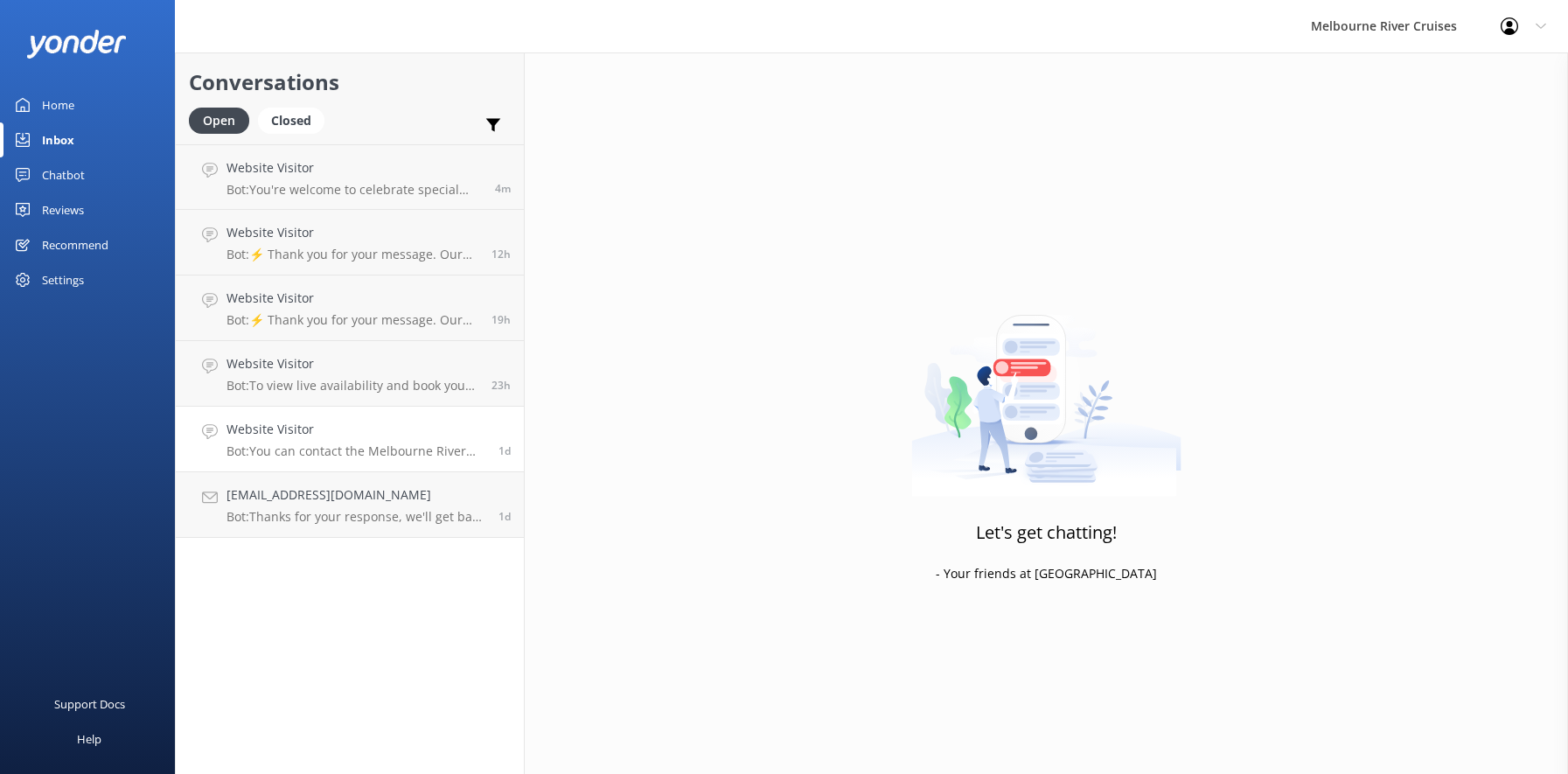
click at [322, 434] on h4 "Website Visitor" at bounding box center [356, 429] width 259 height 19
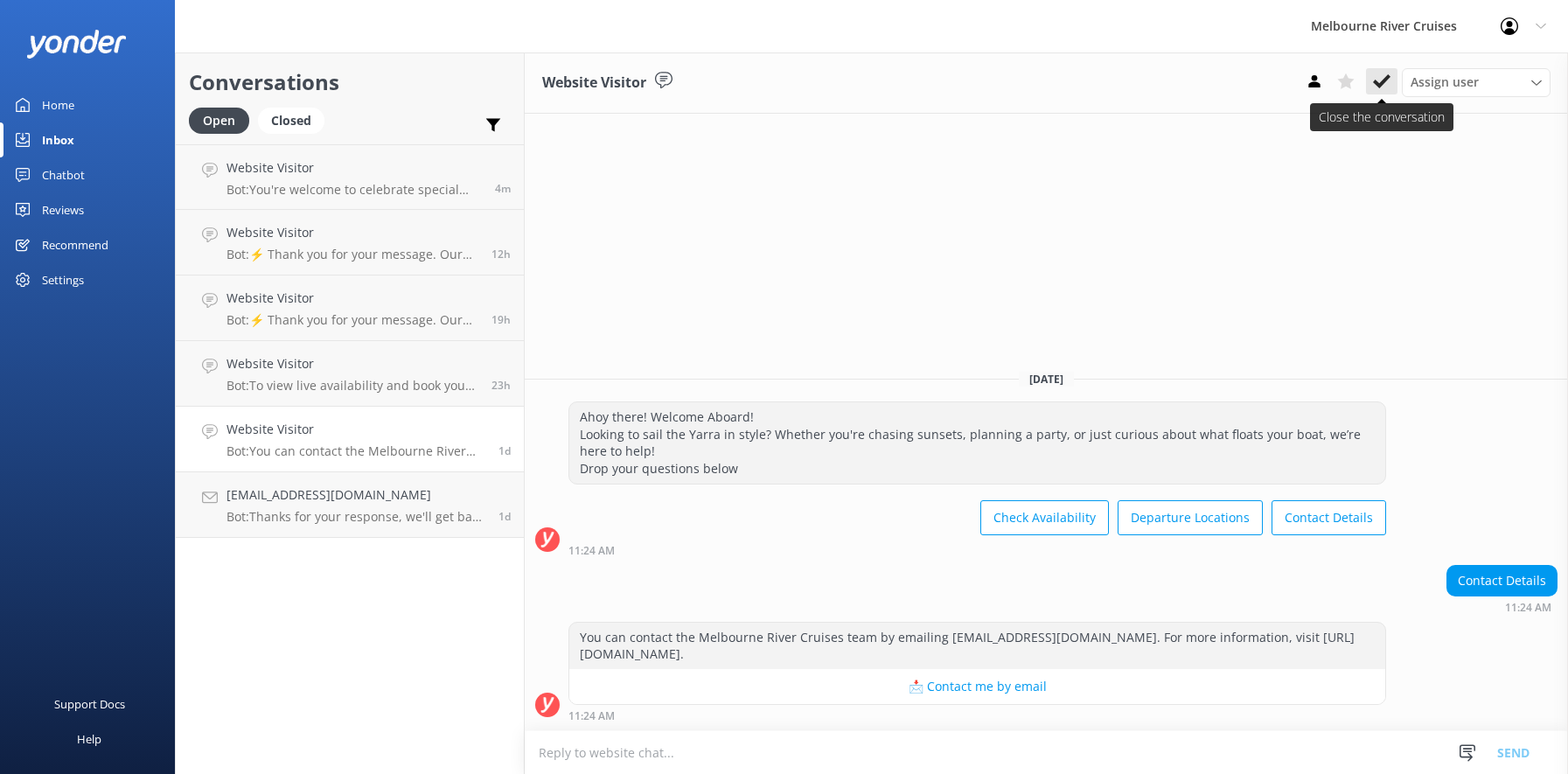
click at [1384, 79] on icon at bounding box center [1381, 81] width 17 height 17
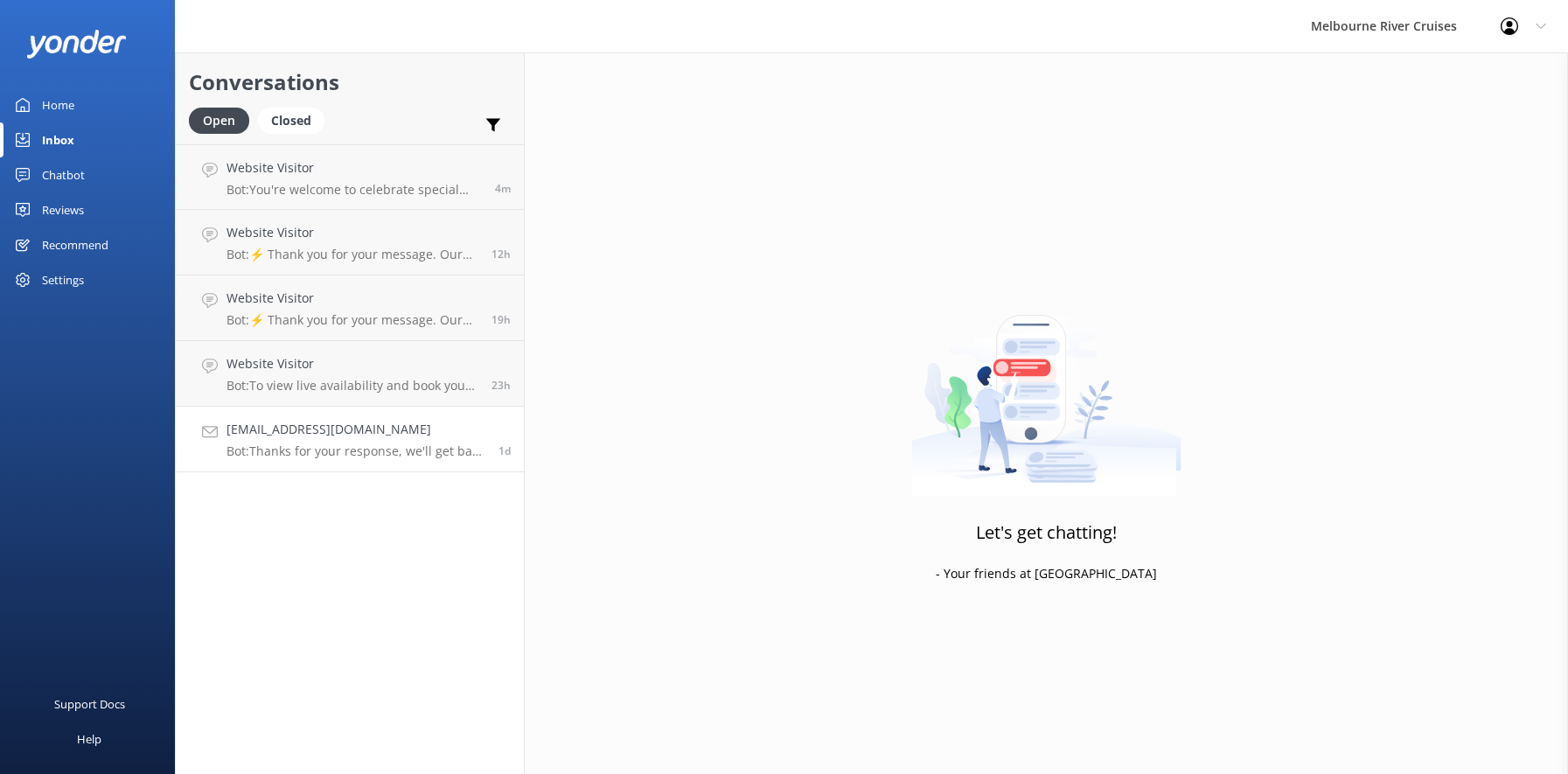
click at [273, 432] on h4 "[EMAIL_ADDRESS][DOMAIN_NAME]" at bounding box center [356, 429] width 259 height 19
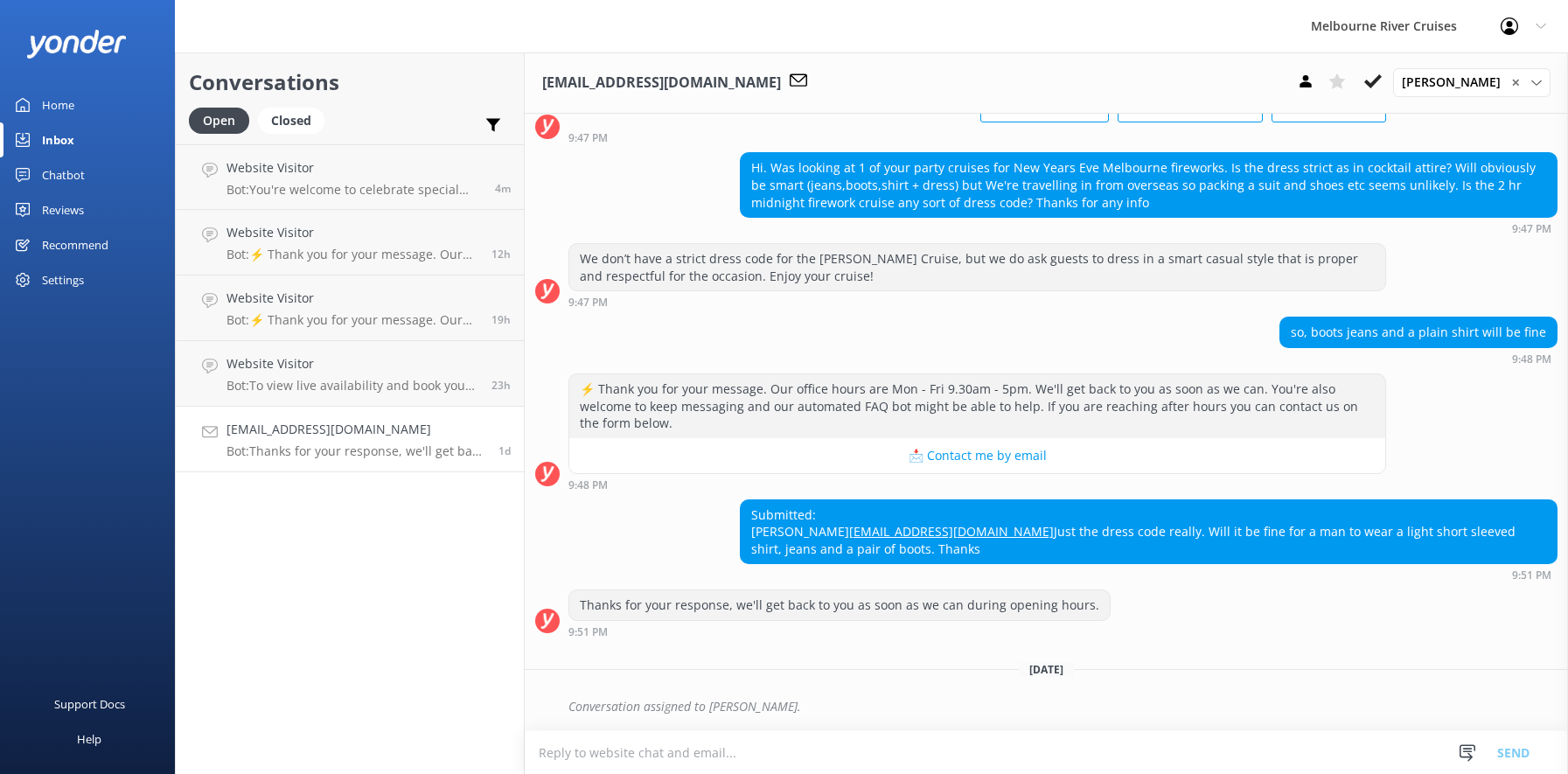
scroll to position [188, 0]
click at [267, 177] on h4 "Website Visitor" at bounding box center [354, 167] width 255 height 19
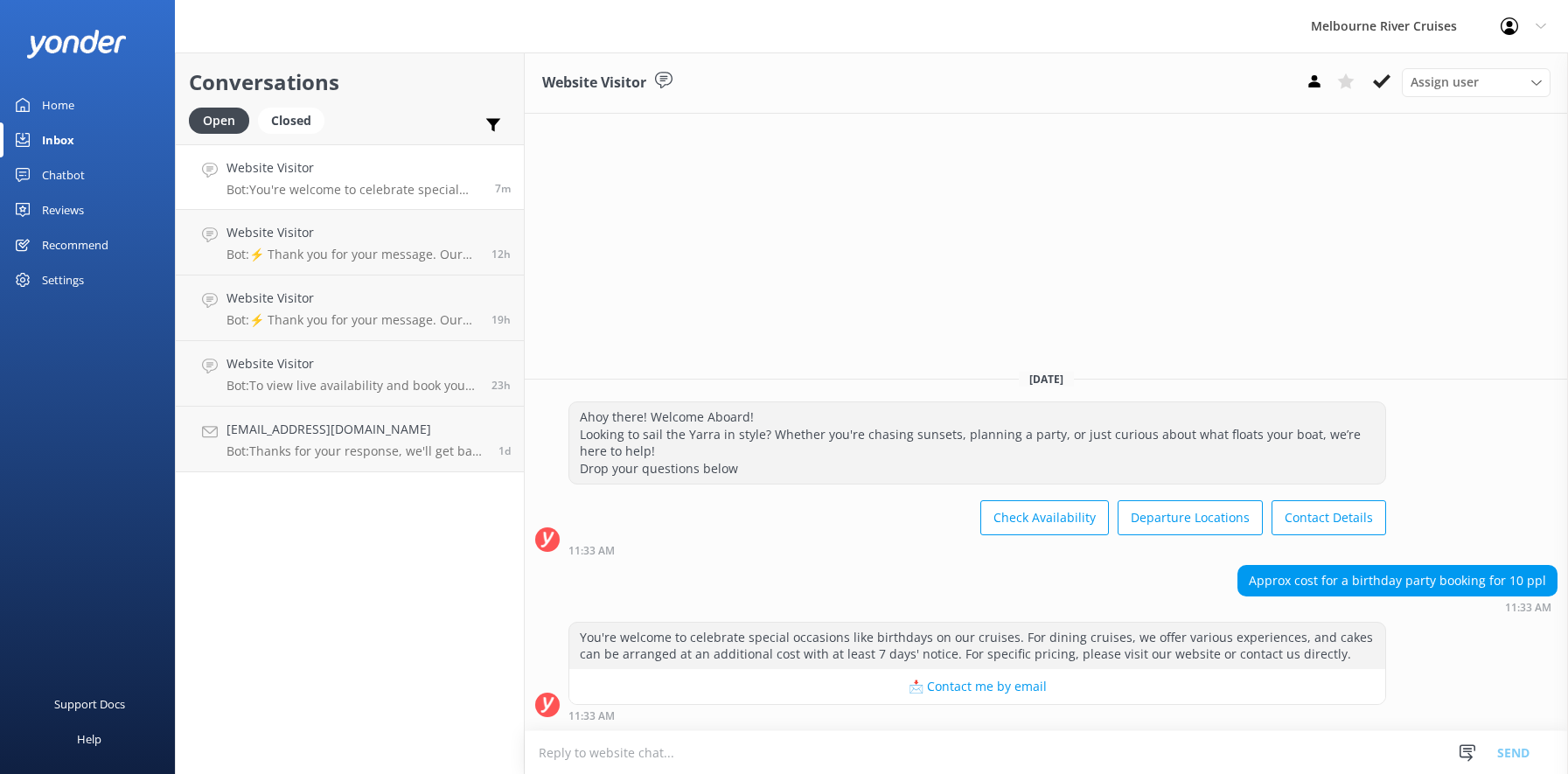
click at [47, 135] on div "Inbox" at bounding box center [58, 139] width 32 height 35
